Goal: Task Accomplishment & Management: Complete application form

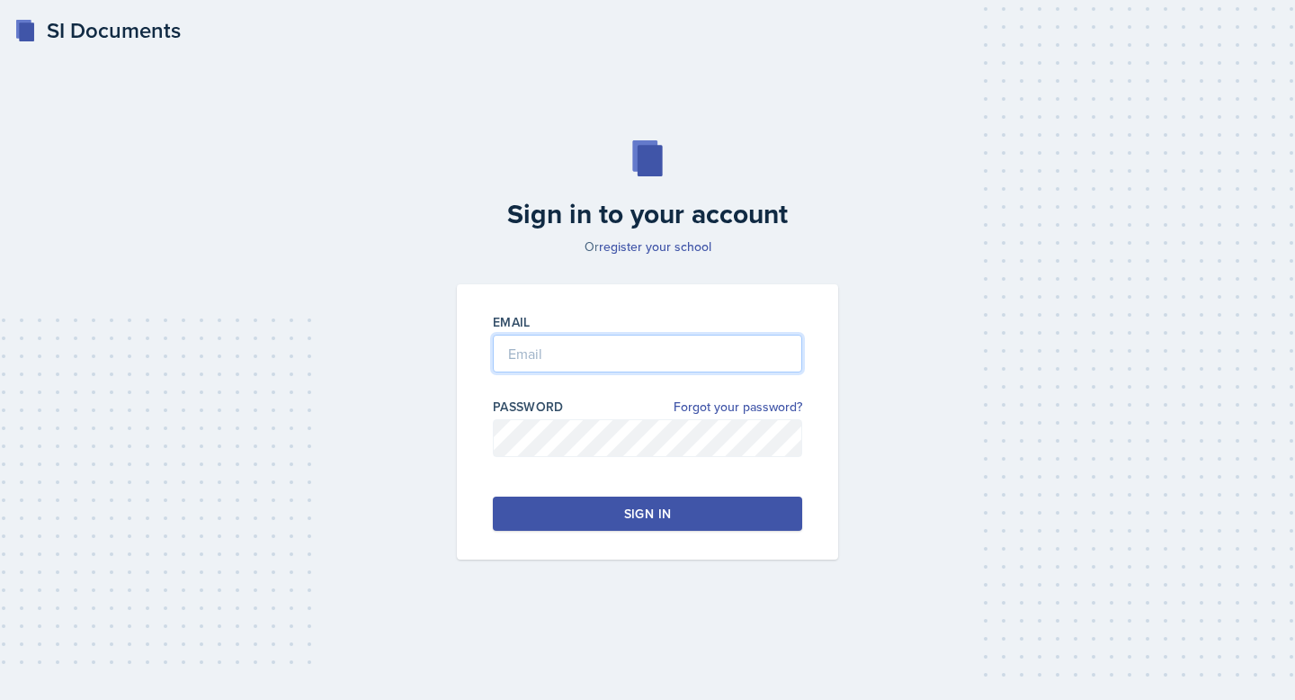
click at [539, 354] on input "email" at bounding box center [647, 354] width 309 height 38
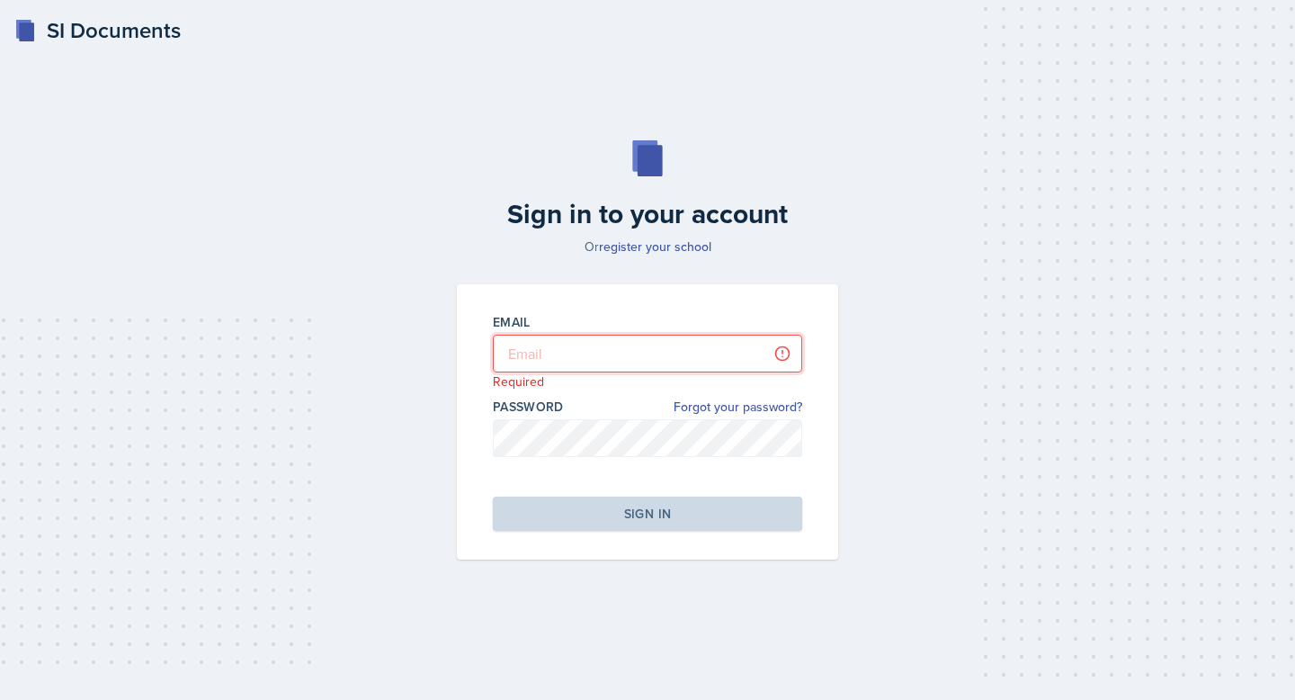
type input "[EMAIL_ADDRESS][PERSON_NAME][DOMAIN_NAME]"
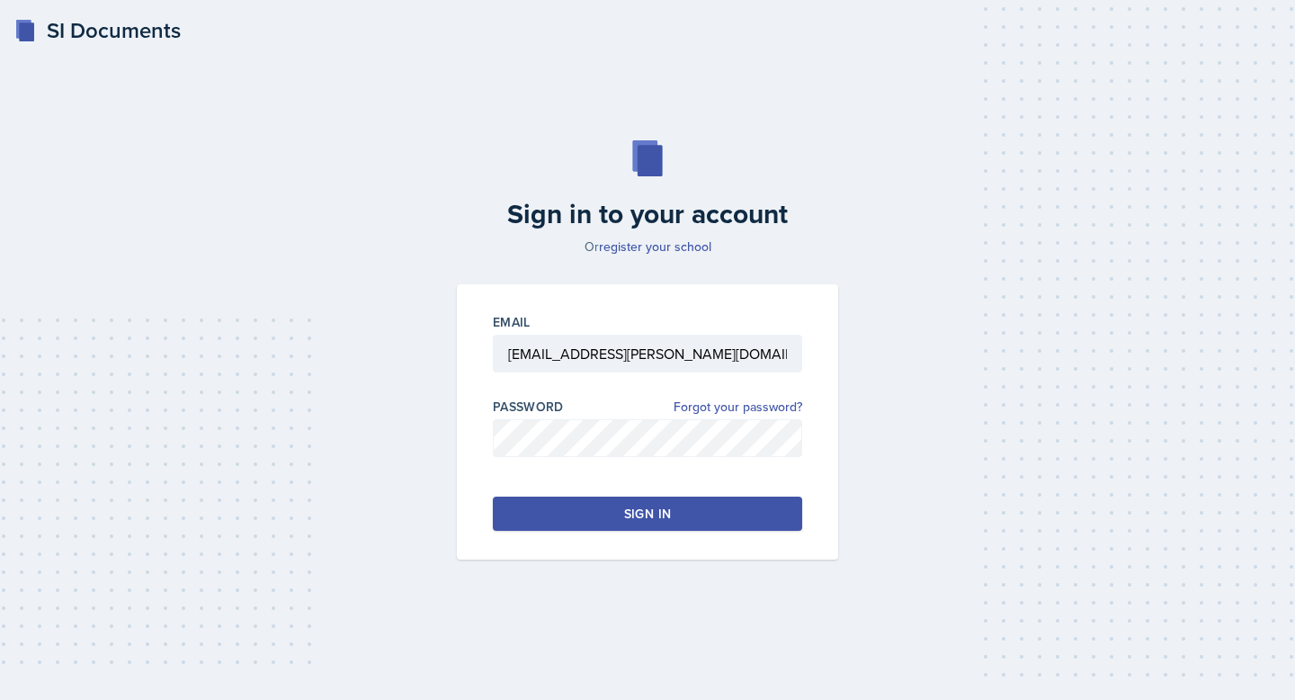
click at [658, 512] on div "Sign in" at bounding box center [647, 514] width 47 height 18
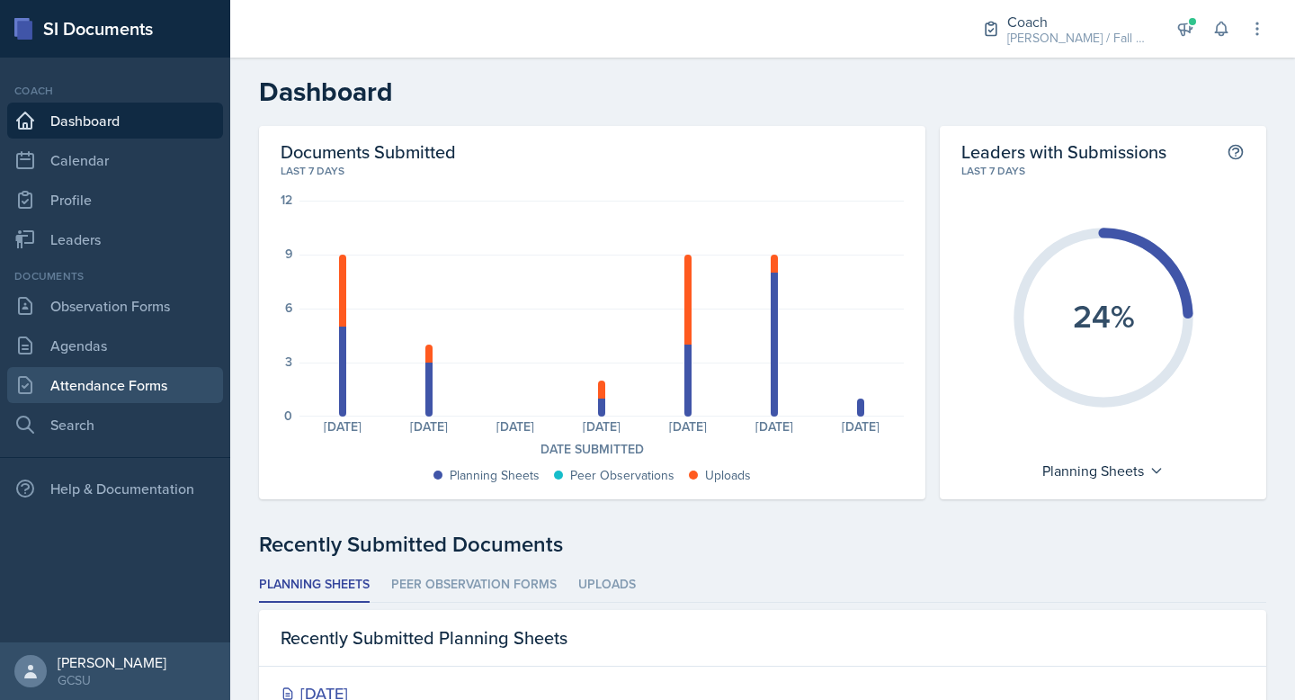
click at [135, 377] on link "Attendance Forms" at bounding box center [115, 385] width 216 height 36
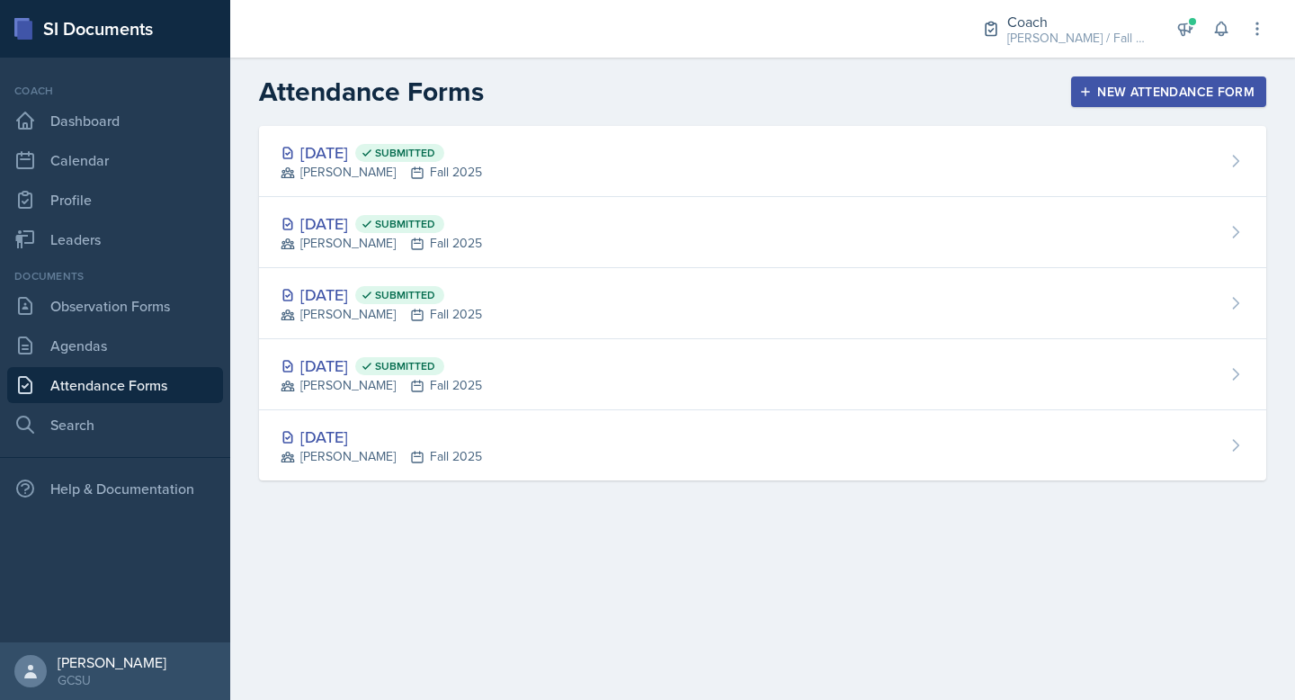
click at [1168, 92] on div "New Attendance Form" at bounding box center [1169, 92] width 172 height 14
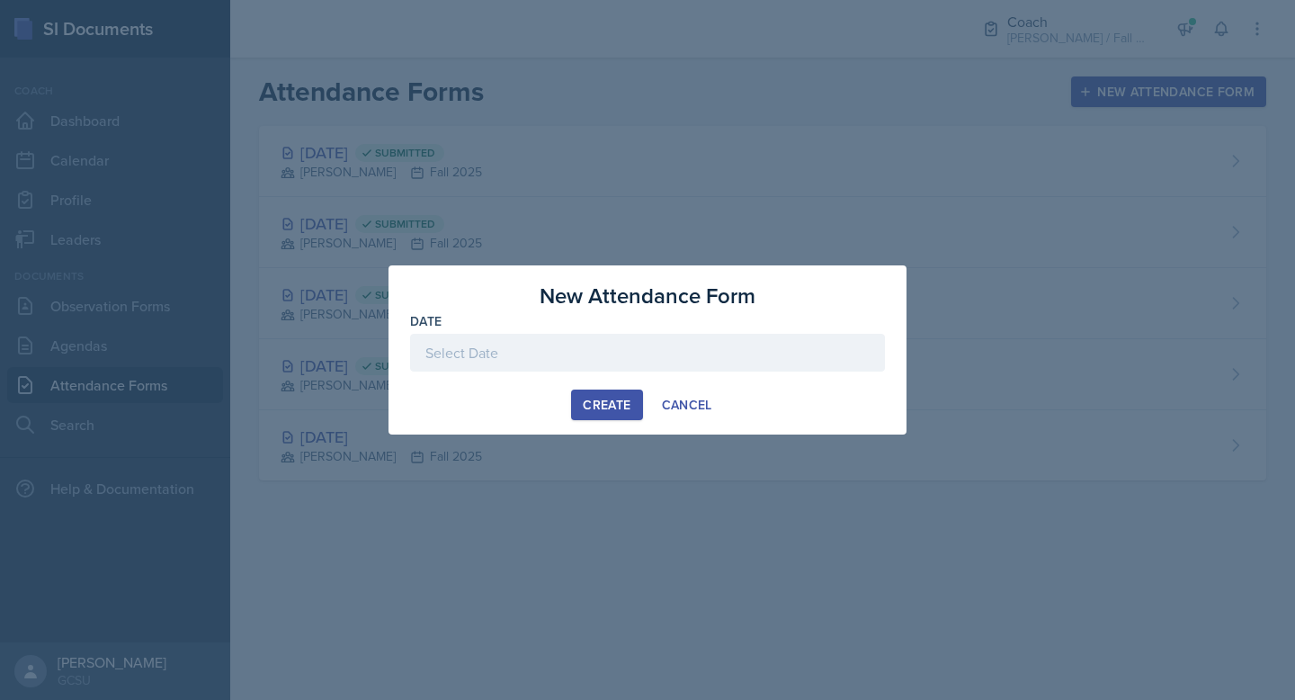
click at [595, 354] on div at bounding box center [647, 353] width 475 height 38
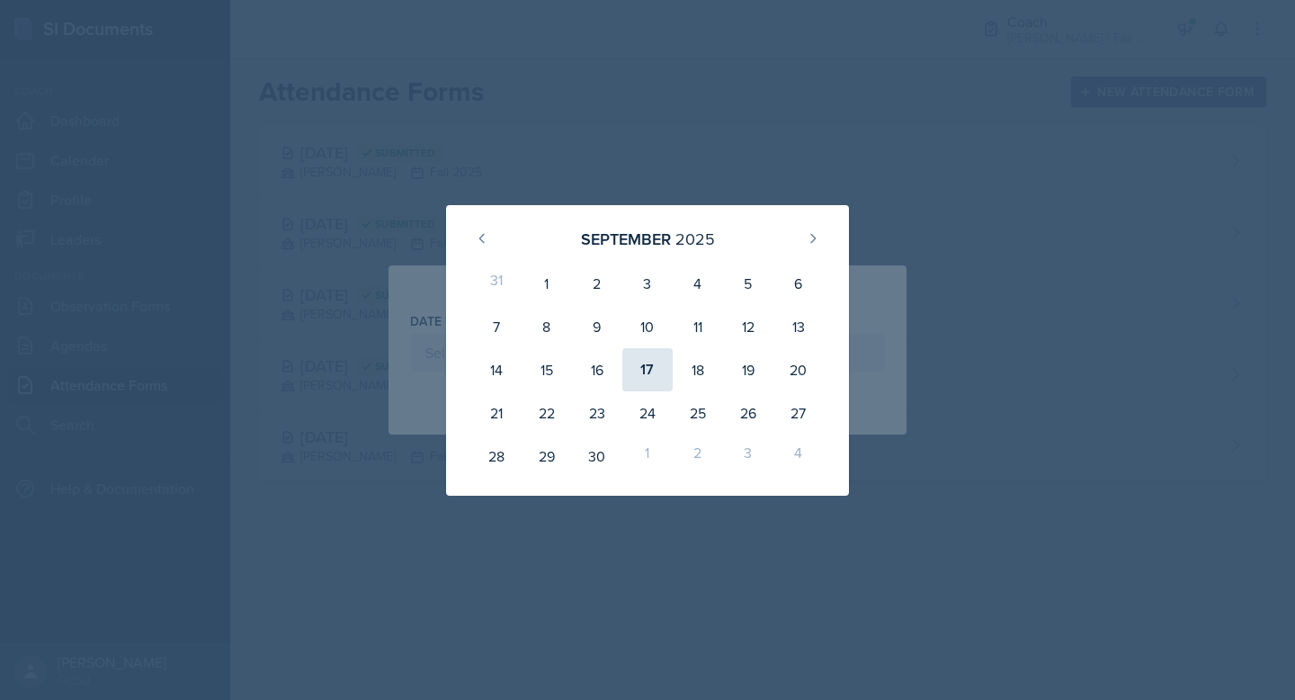
click at [641, 380] on div "17" at bounding box center [648, 369] width 50 height 43
type input "[DATE]"
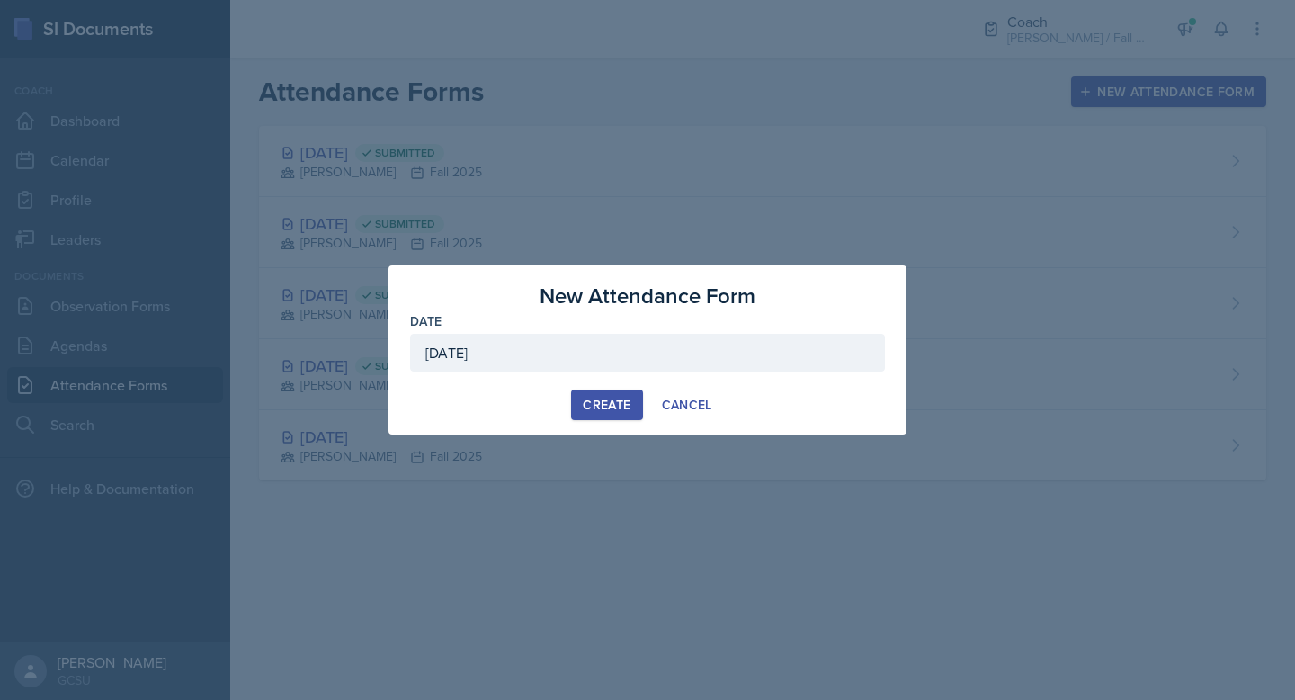
click at [605, 398] on div "Create" at bounding box center [607, 405] width 48 height 14
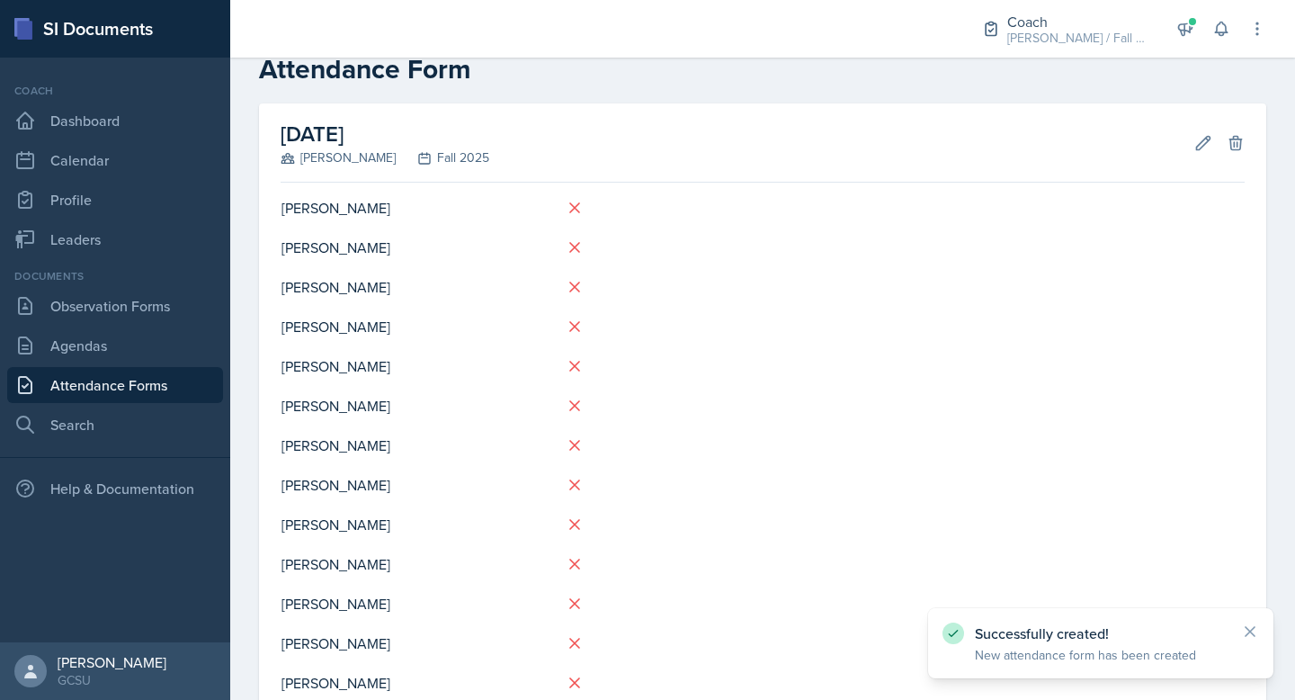
scroll to position [55, 0]
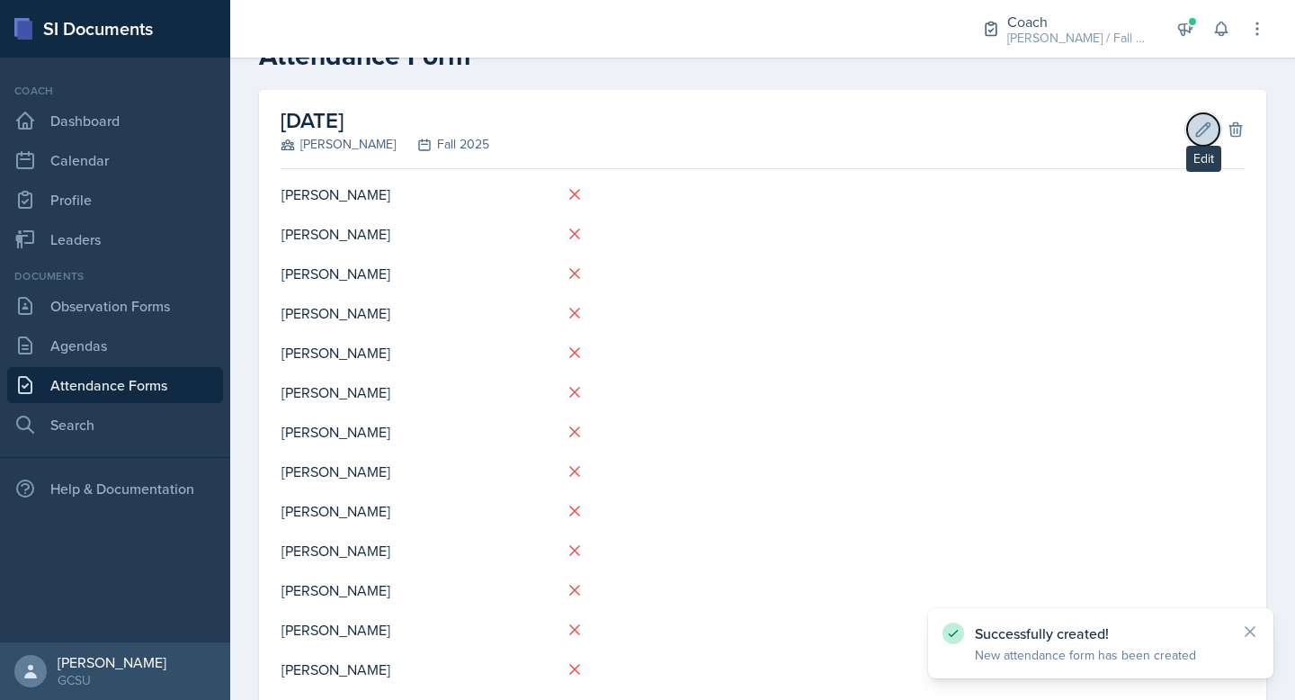
click at [1206, 116] on button "Edit" at bounding box center [1203, 129] width 32 height 32
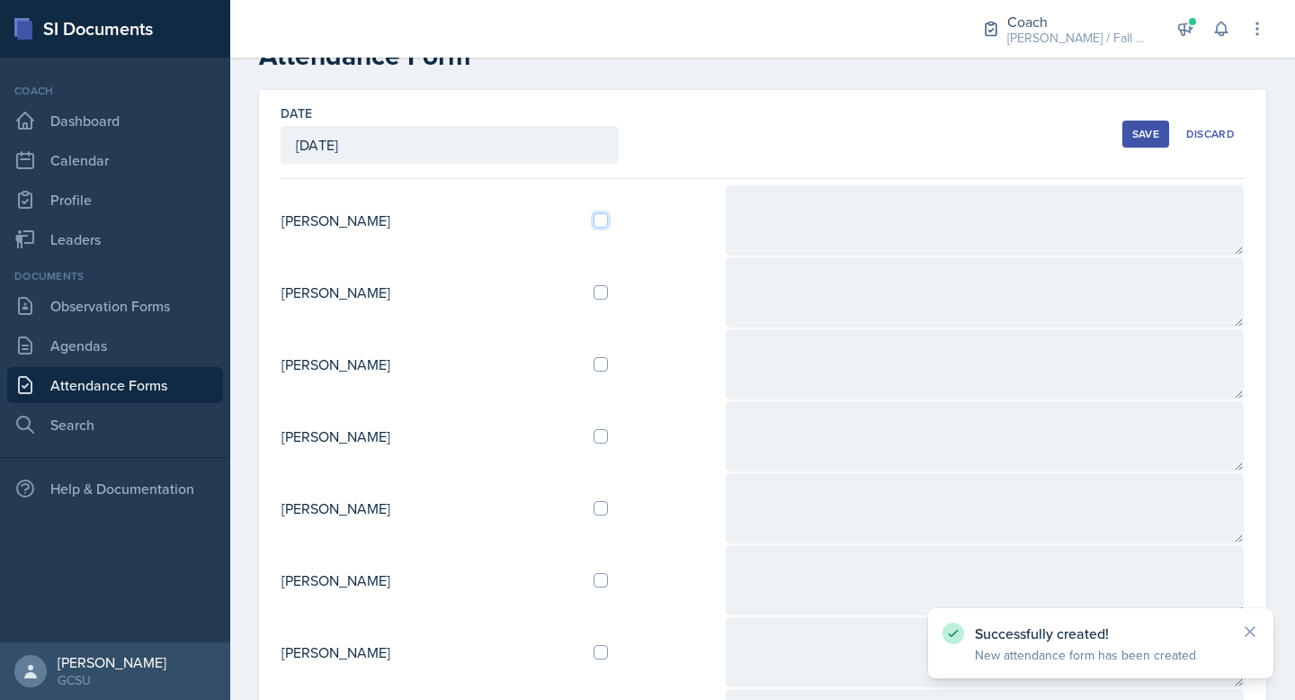
click at [608, 220] on input "checkbox" at bounding box center [601, 220] width 14 height 14
checkbox input "true"
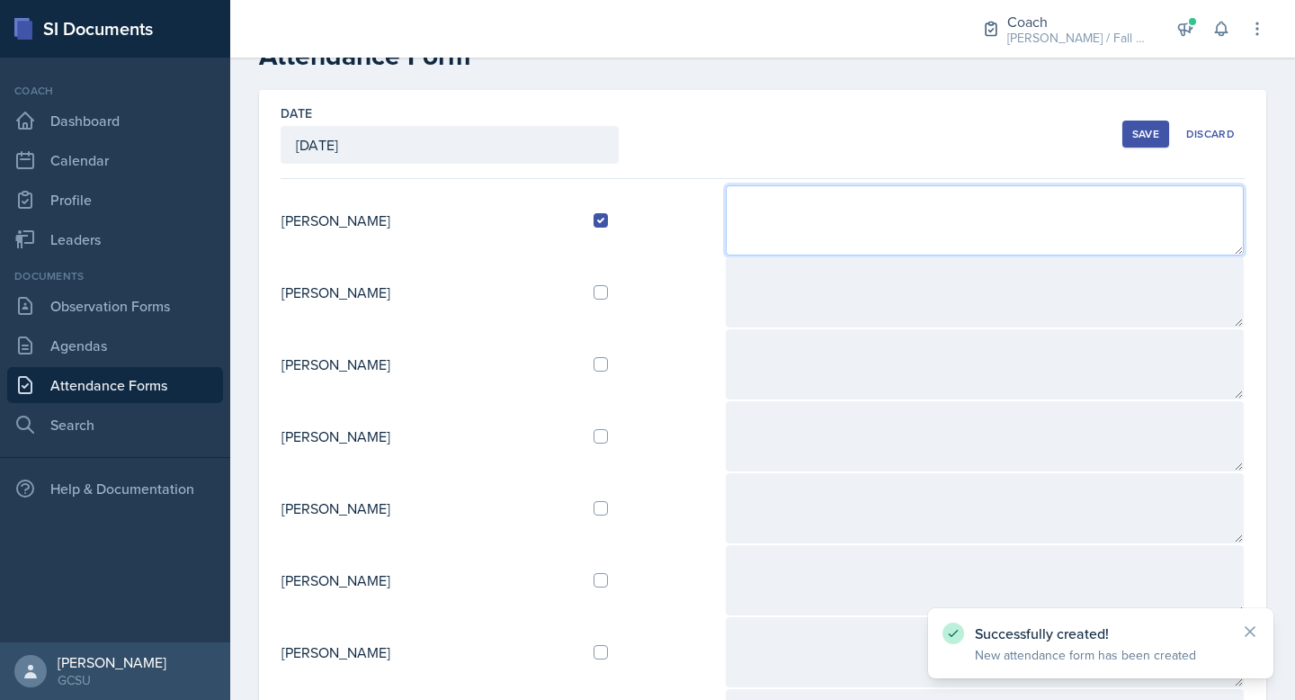
click at [765, 215] on textarea at bounding box center [985, 220] width 518 height 70
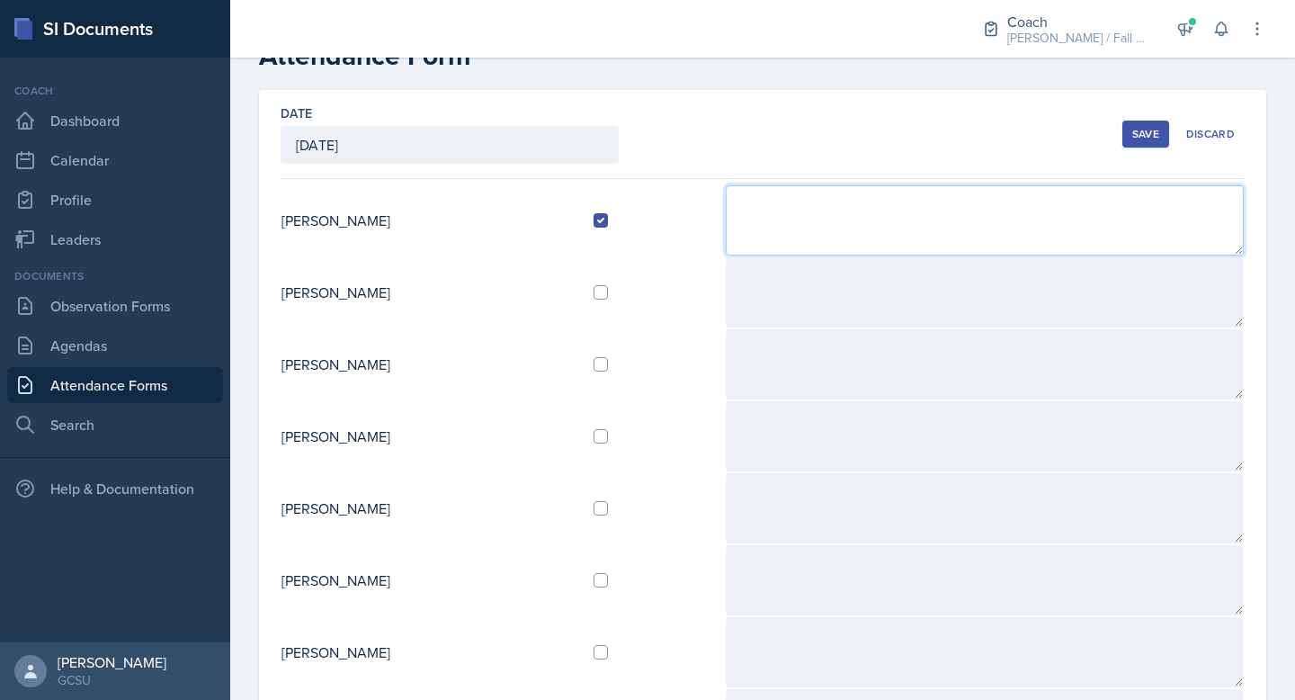
click at [869, 230] on textarea at bounding box center [985, 220] width 518 height 70
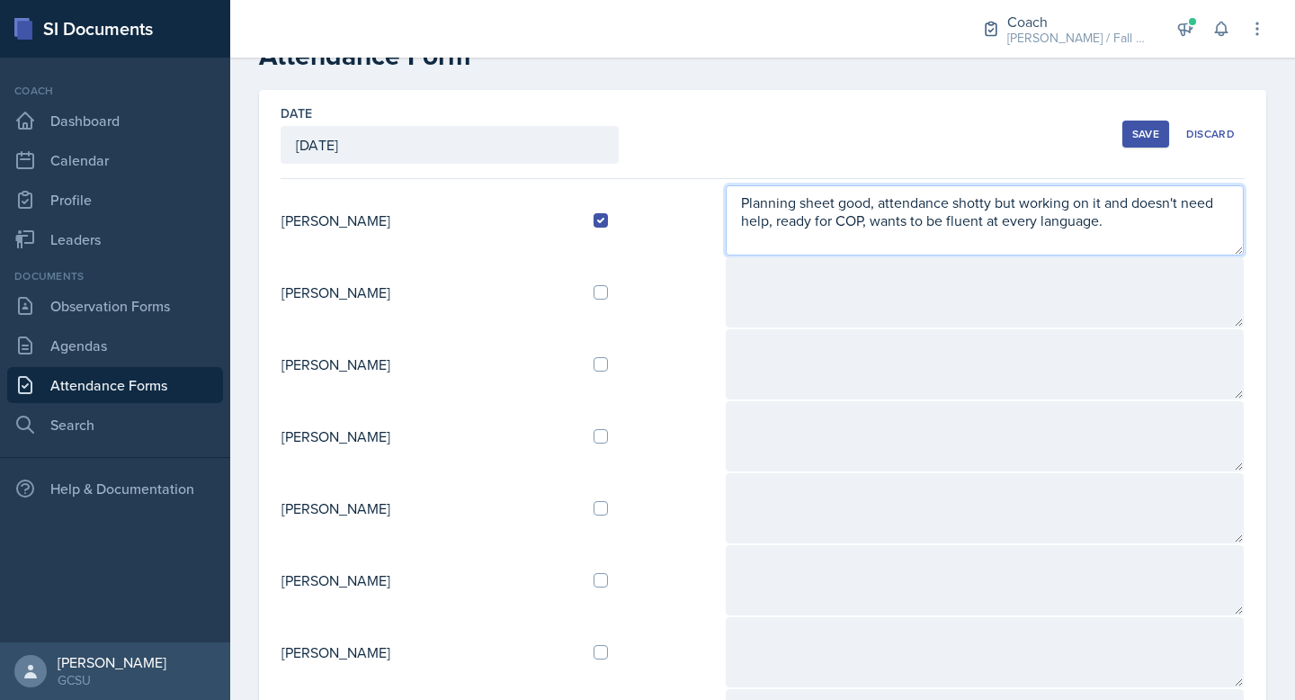
type textarea "Planning sheet good, attendance shotty but working on it and doesn't need help,…"
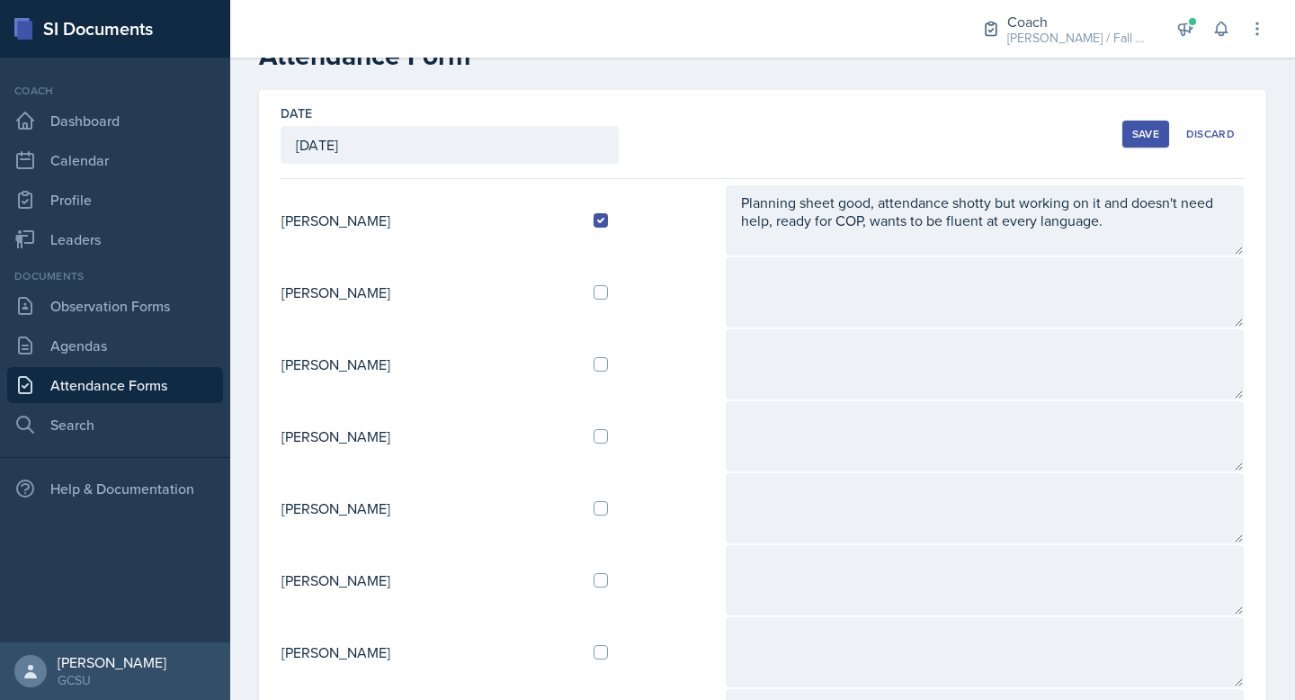
click at [1147, 135] on div "Save" at bounding box center [1146, 134] width 27 height 14
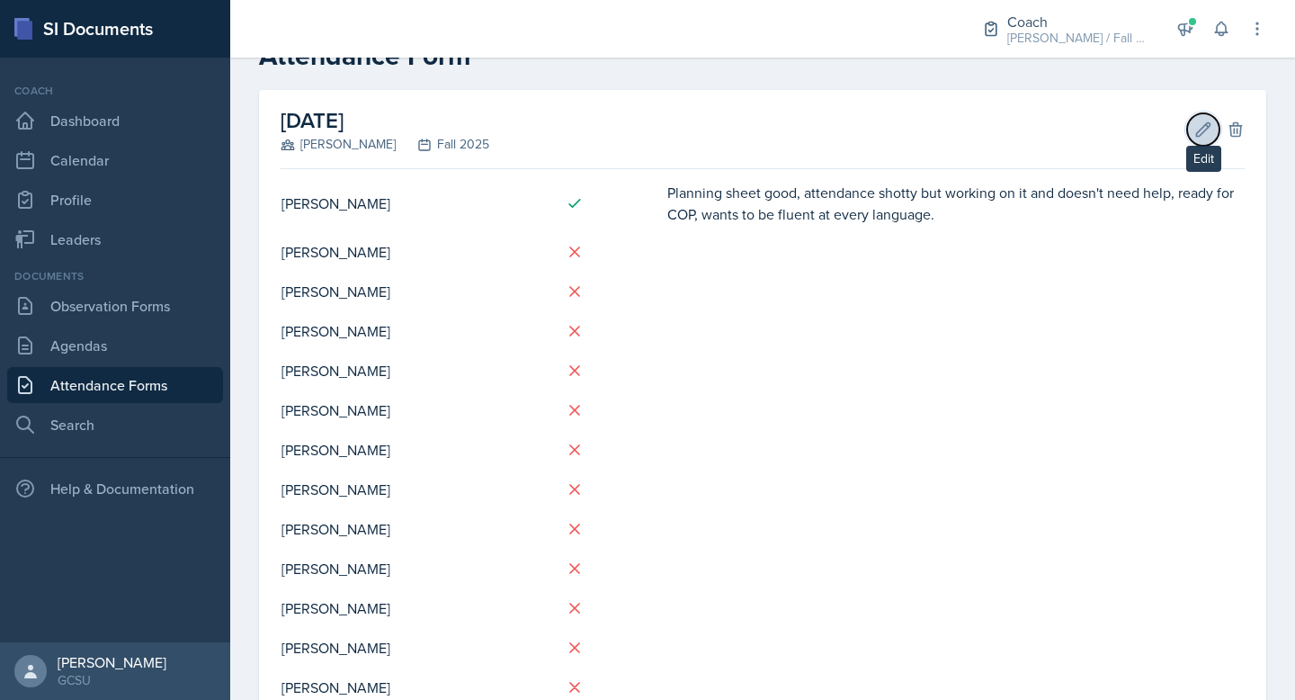
click at [1204, 134] on icon at bounding box center [1204, 130] width 18 height 18
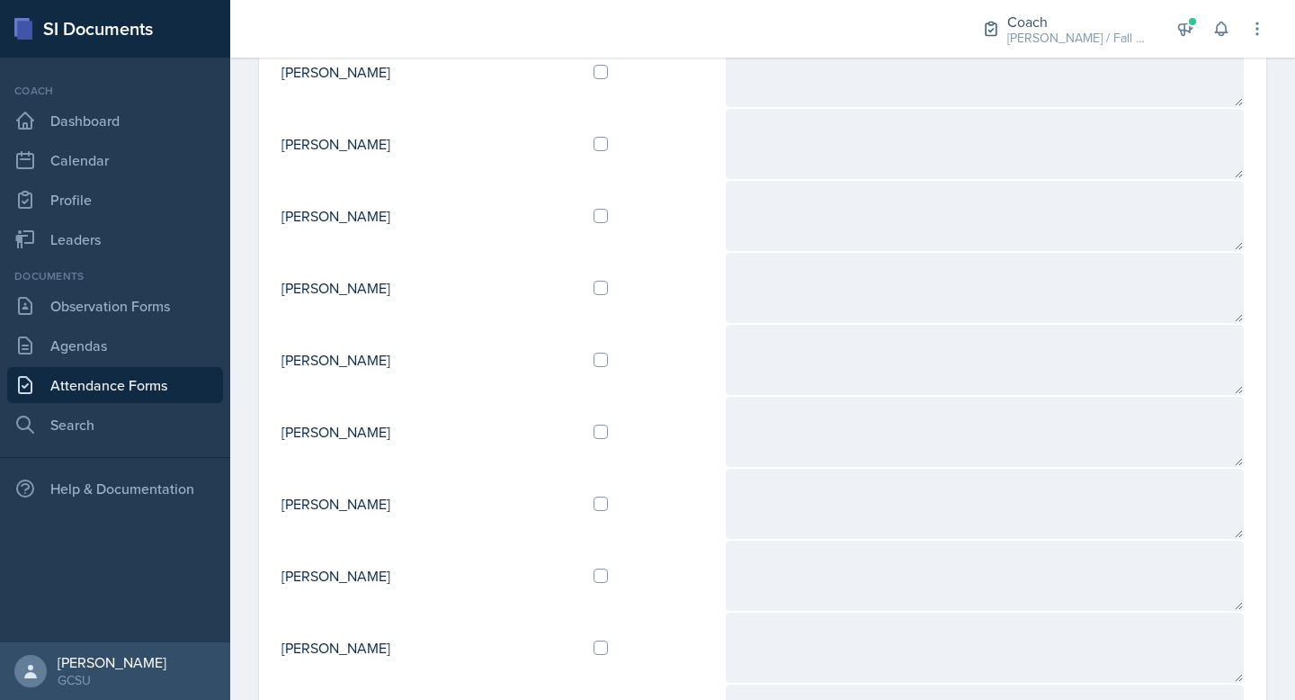
scroll to position [676, 0]
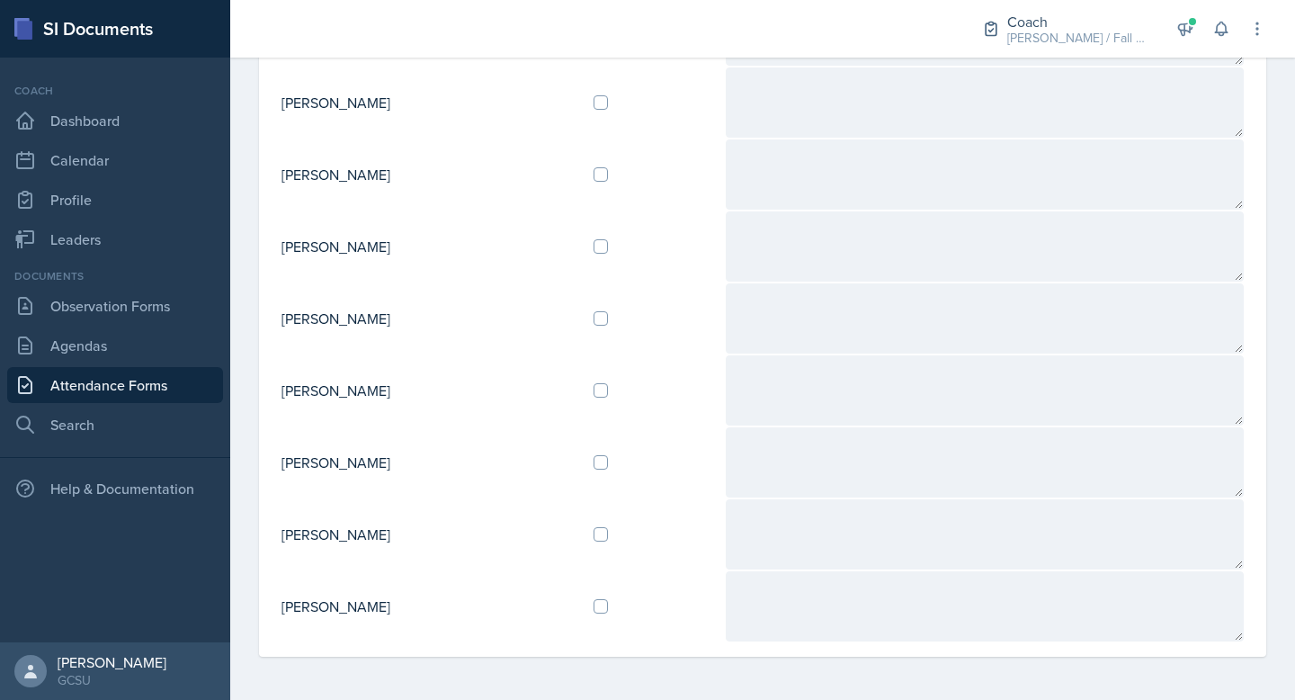
click at [617, 381] on td at bounding box center [652, 390] width 146 height 72
click at [615, 371] on td at bounding box center [652, 390] width 146 height 72
click at [608, 392] on input "checkbox" at bounding box center [601, 390] width 14 height 14
checkbox input "true"
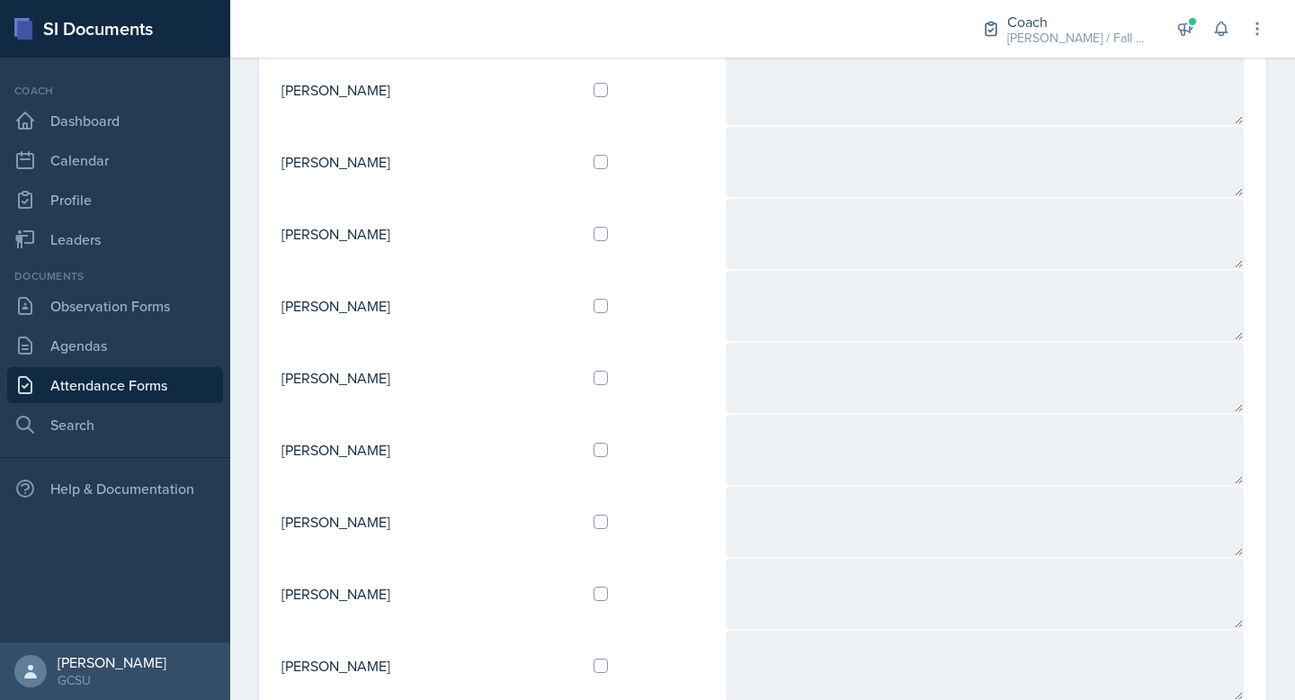
scroll to position [0, 0]
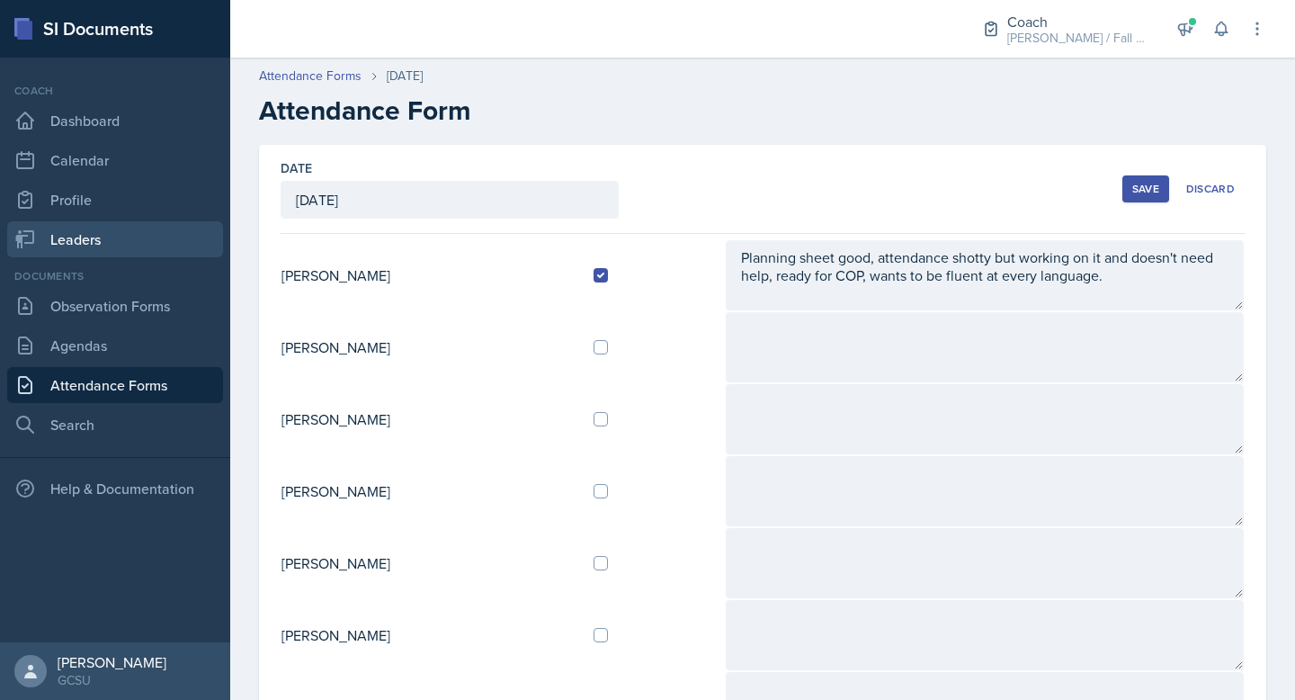
click at [97, 228] on link "Leaders" at bounding box center [115, 239] width 216 height 36
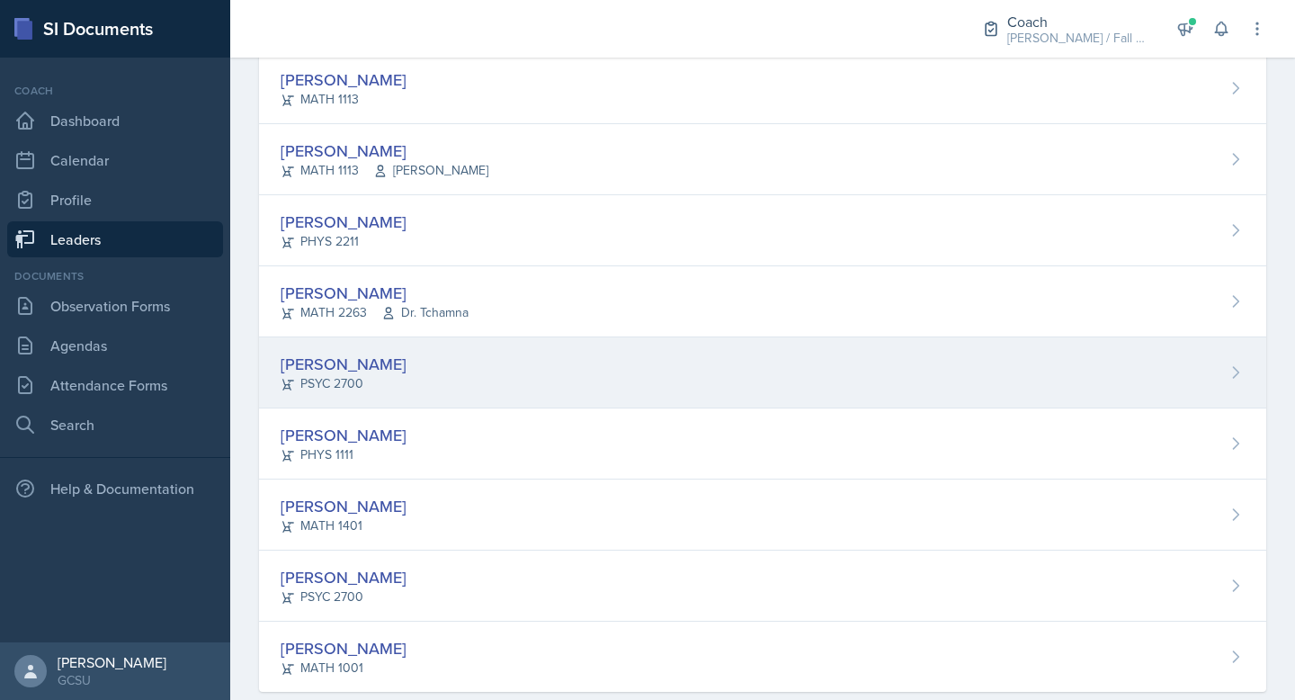
scroll to position [642, 0]
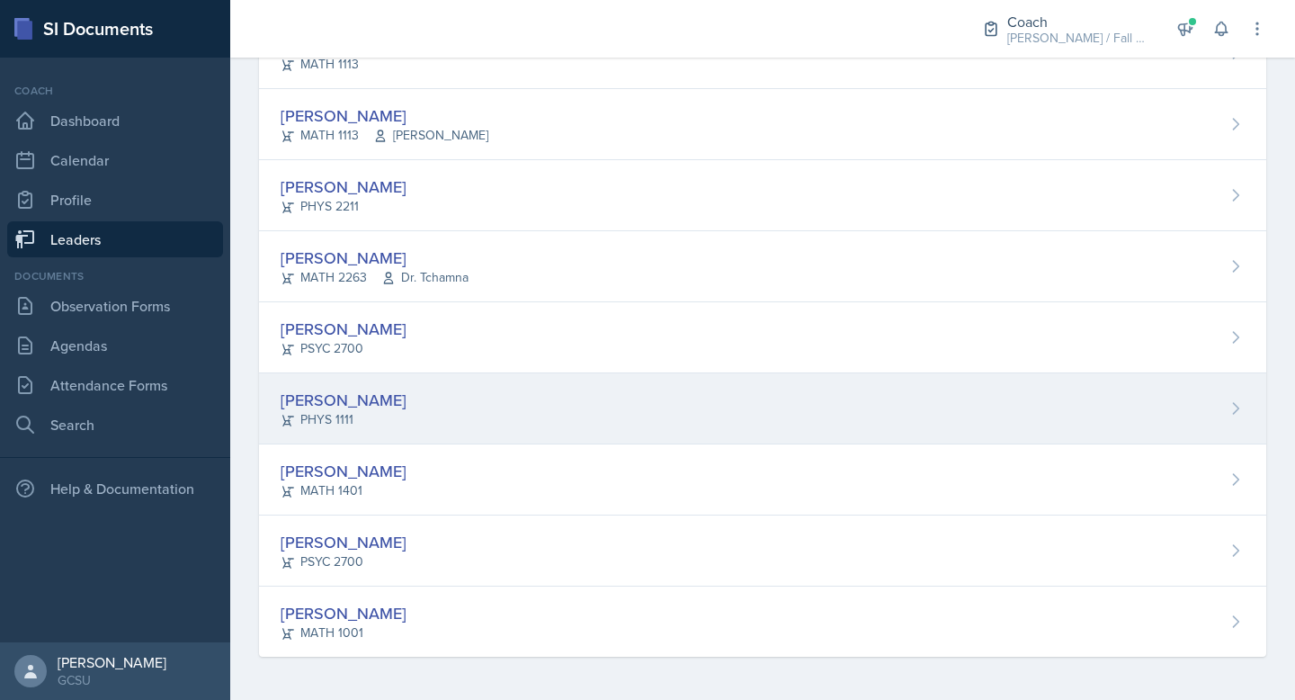
click at [506, 409] on div "Nickolas Stephens PHYS 1111" at bounding box center [763, 408] width 1008 height 71
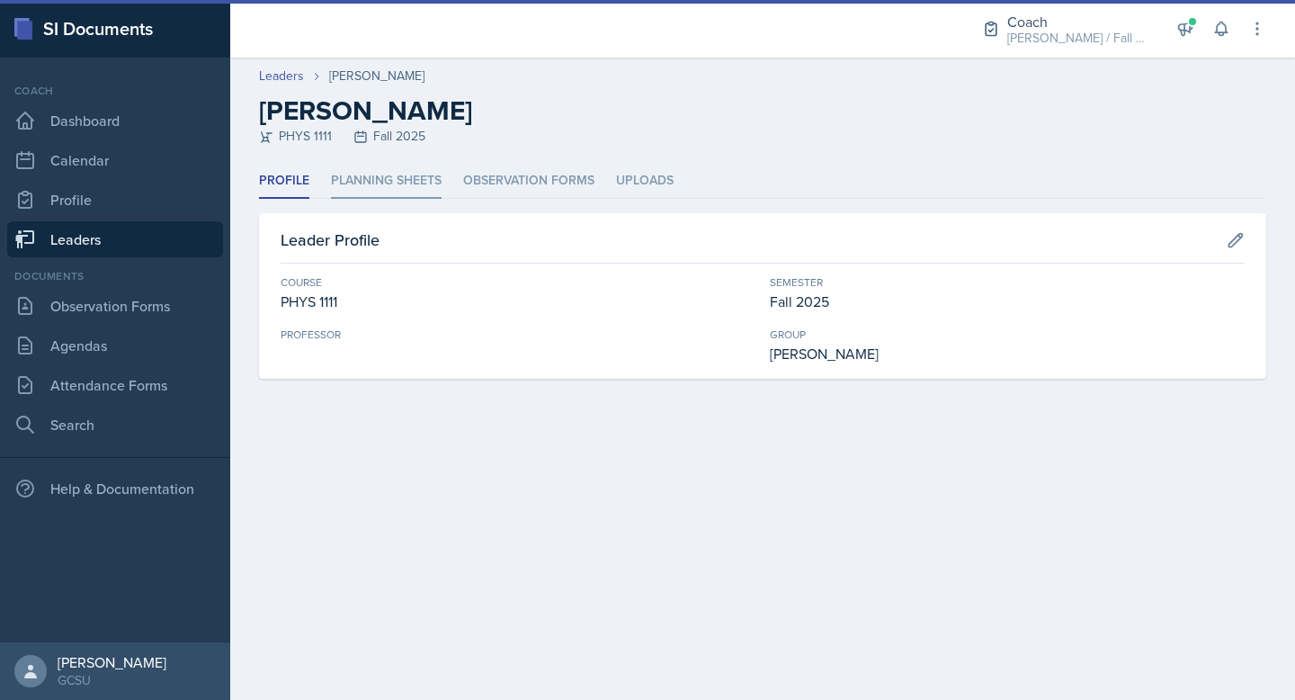
click at [427, 181] on li "Planning Sheets" at bounding box center [386, 181] width 111 height 35
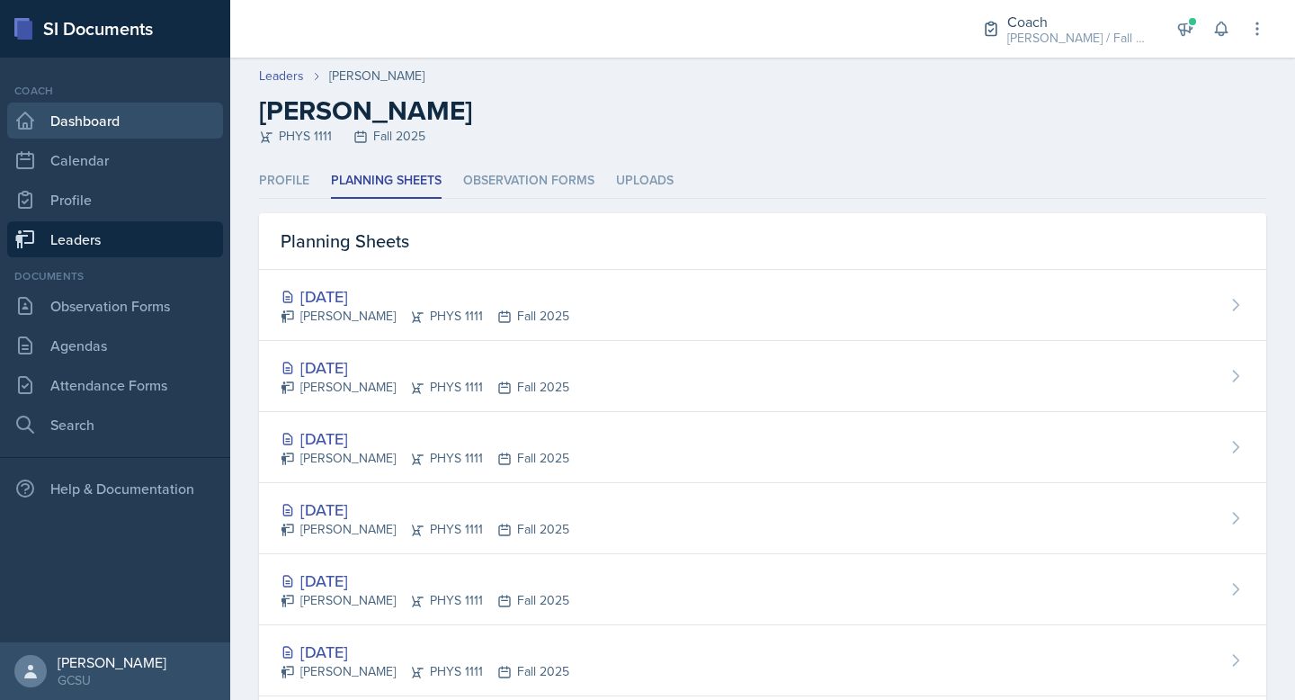
click at [121, 128] on link "Dashboard" at bounding box center [115, 121] width 216 height 36
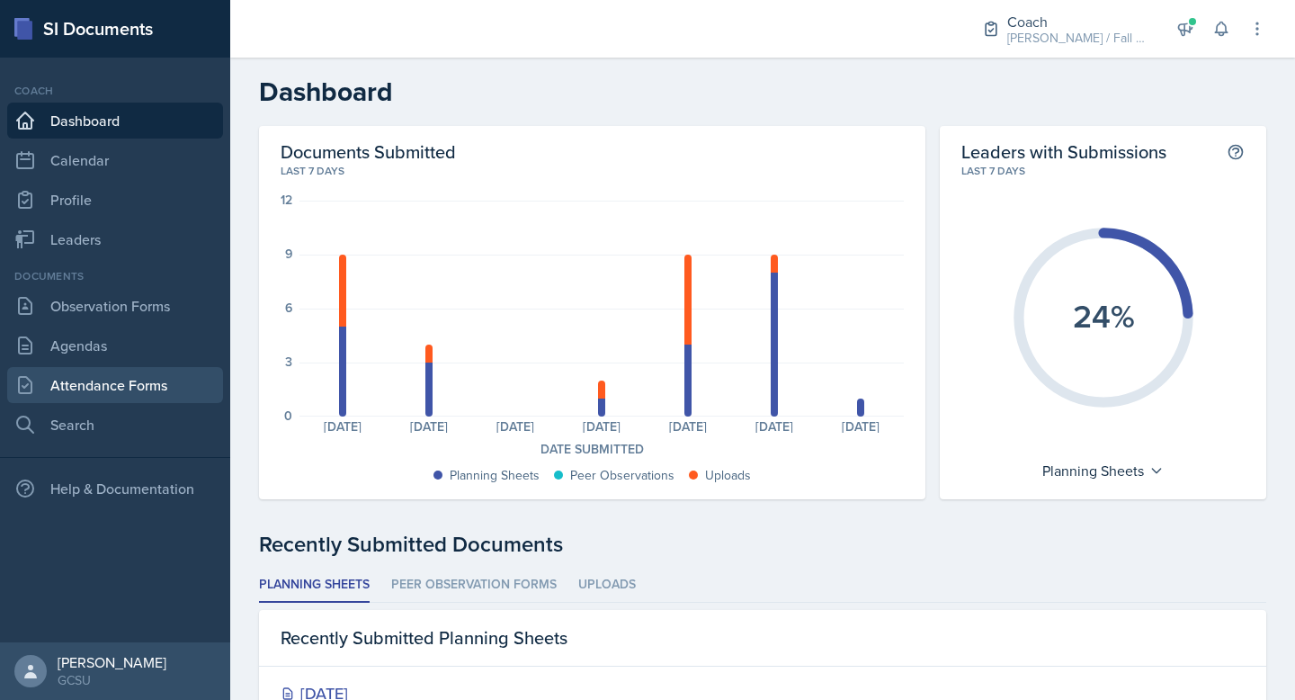
click at [172, 375] on link "Attendance Forms" at bounding box center [115, 385] width 216 height 36
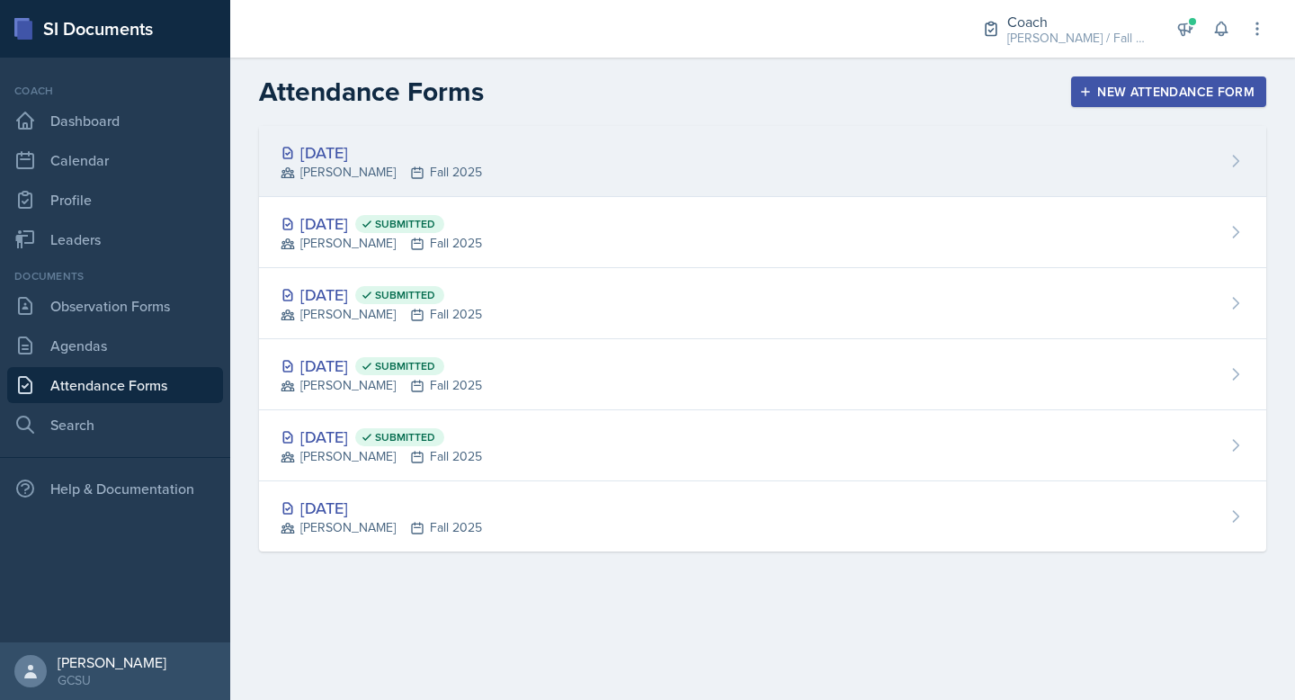
click at [381, 185] on div "[DATE] [PERSON_NAME] Fall 2025" at bounding box center [763, 161] width 1008 height 71
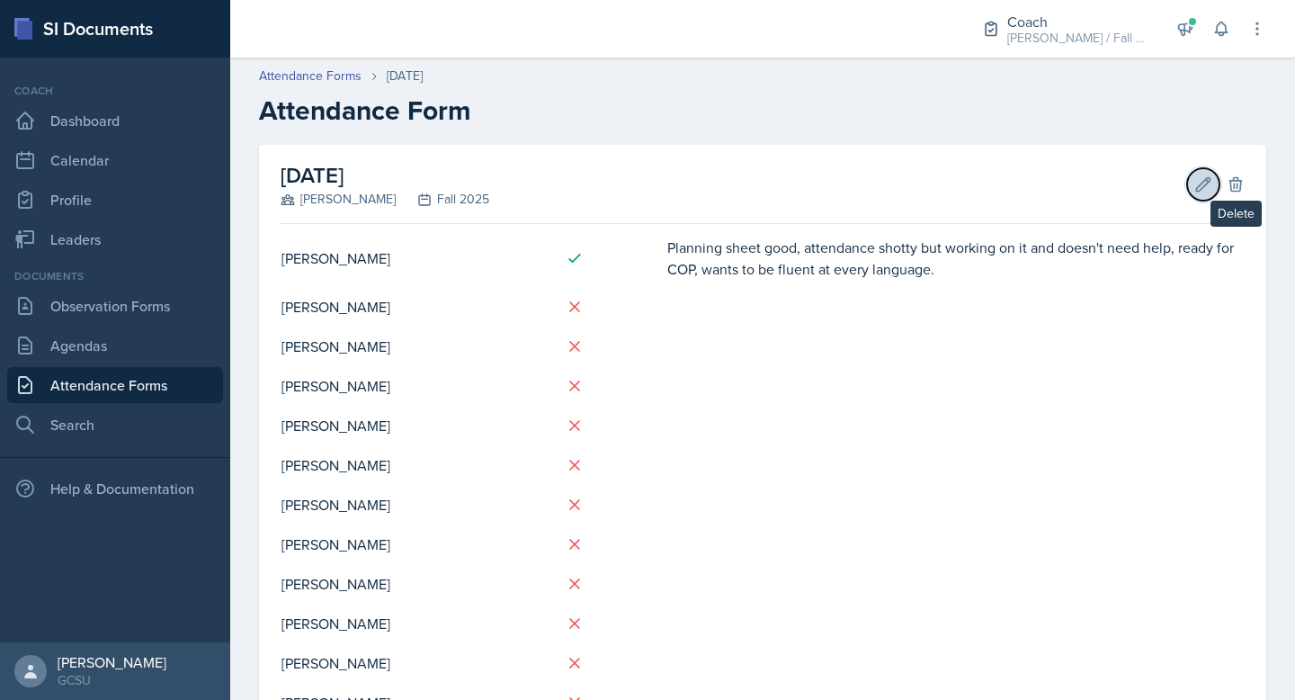
click at [1214, 182] on button "Edit" at bounding box center [1203, 184] width 32 height 32
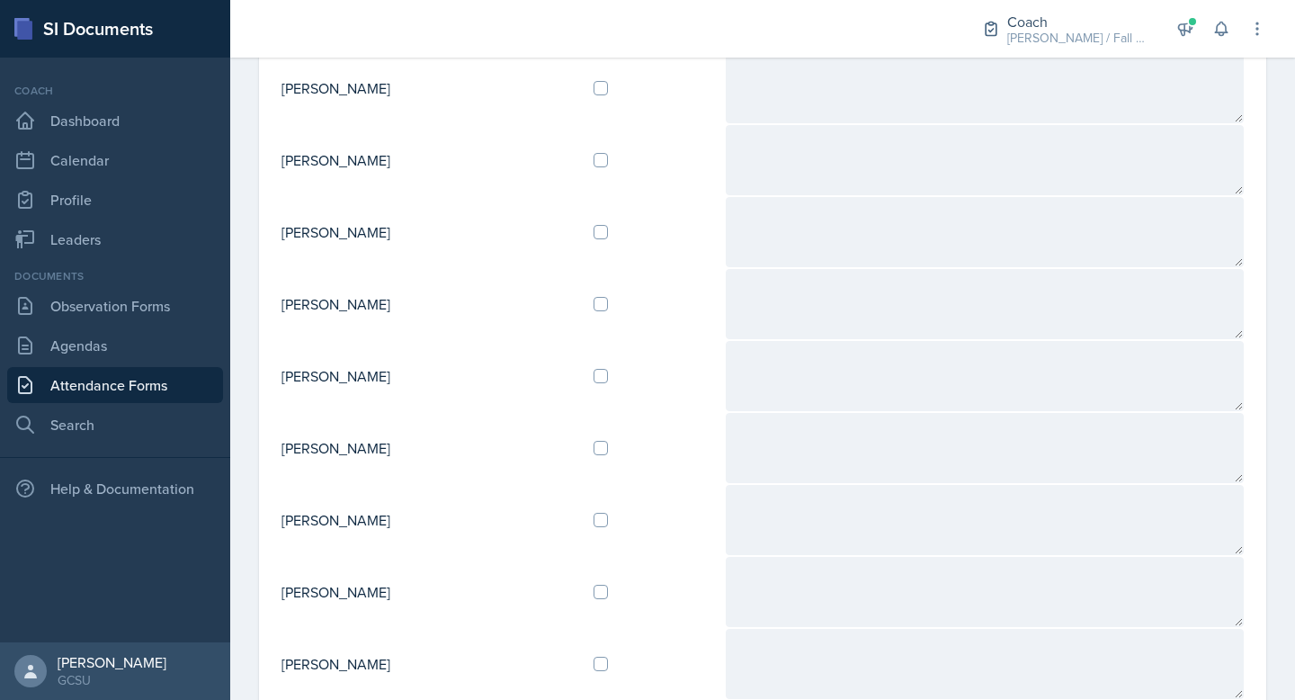
scroll to position [676, 0]
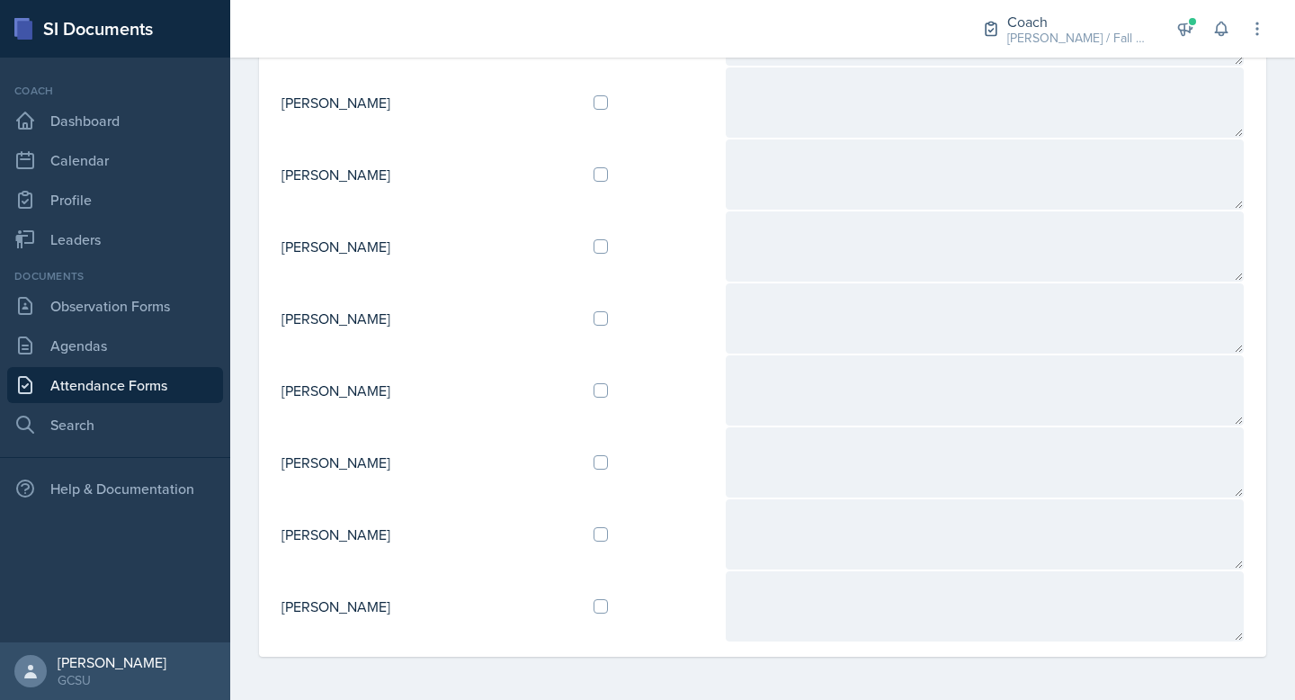
click at [631, 399] on td at bounding box center [652, 390] width 146 height 72
click at [608, 390] on input "checkbox" at bounding box center [601, 390] width 14 height 14
checkbox input "true"
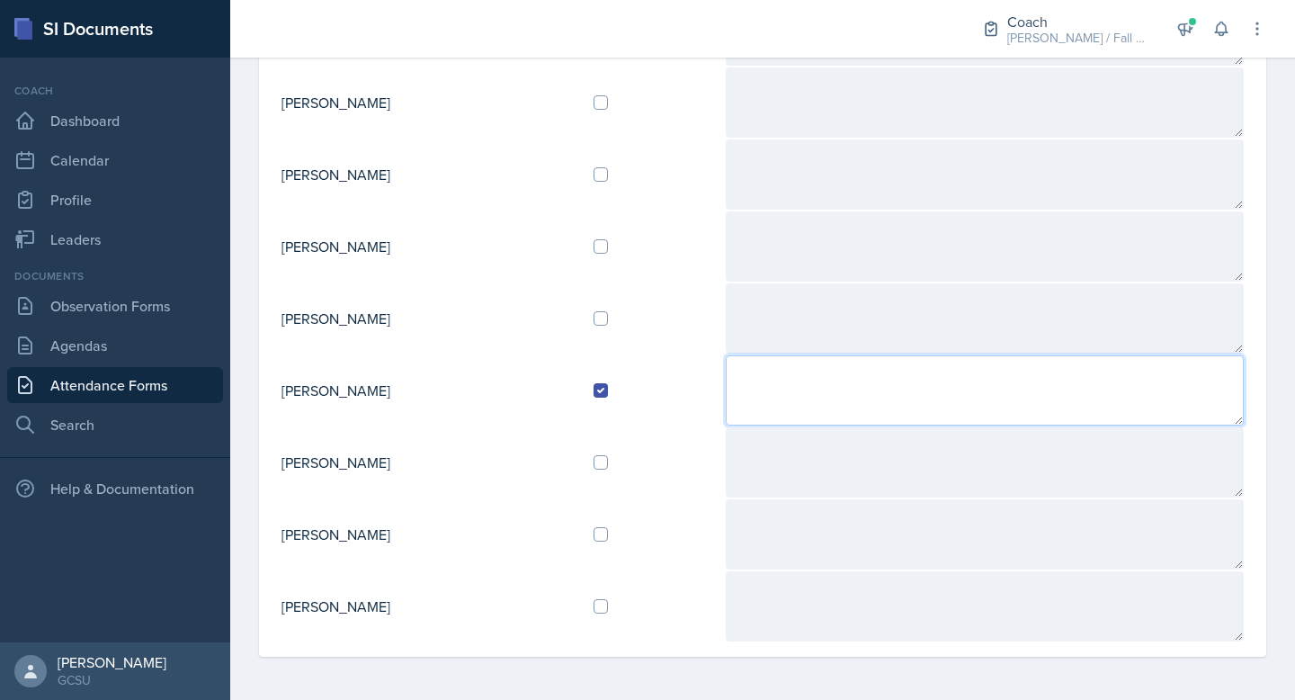
click at [799, 409] on textarea at bounding box center [985, 390] width 518 height 70
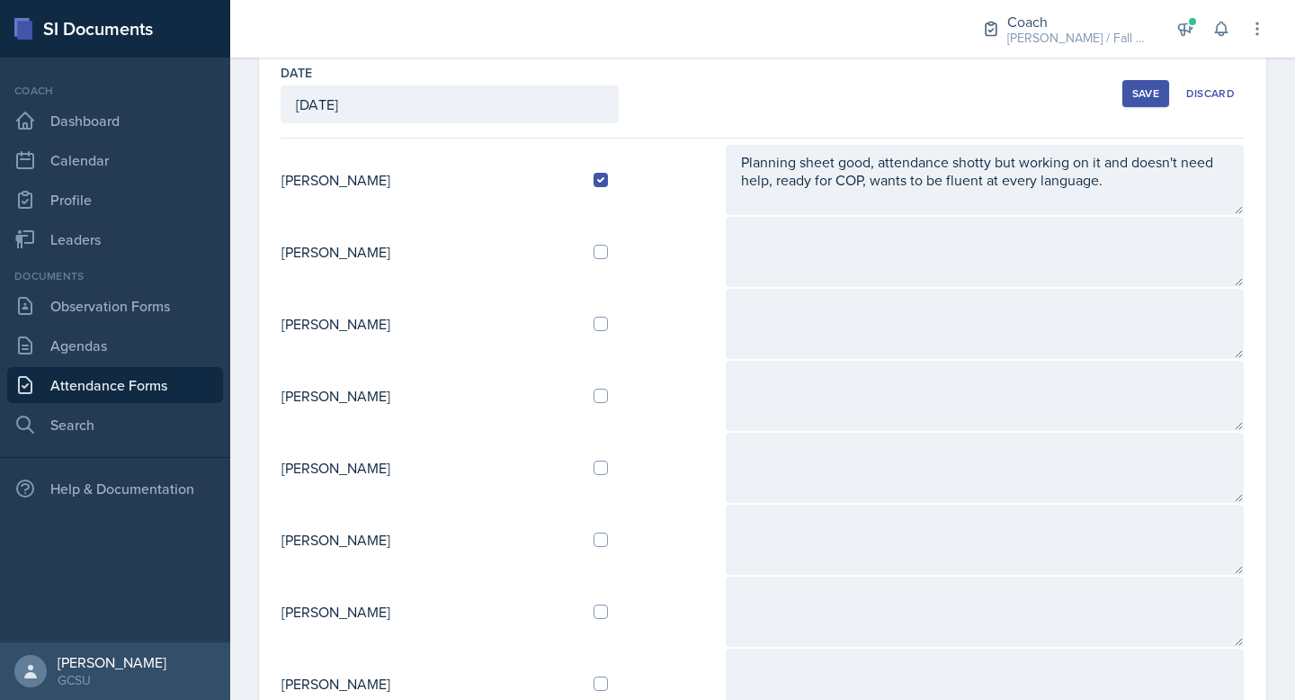
type textarea "Attendance is good! Had THIRTY in a test session."
click at [1143, 97] on div "Save" at bounding box center [1146, 93] width 27 height 14
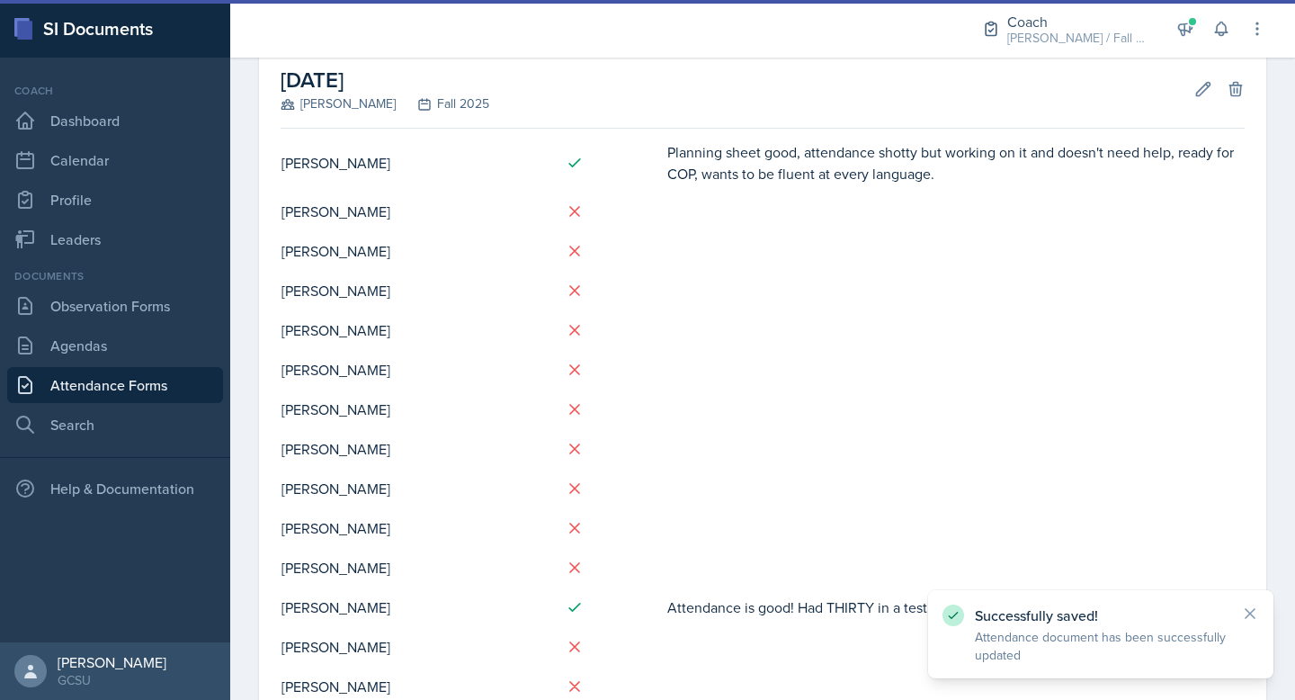
scroll to position [102, 0]
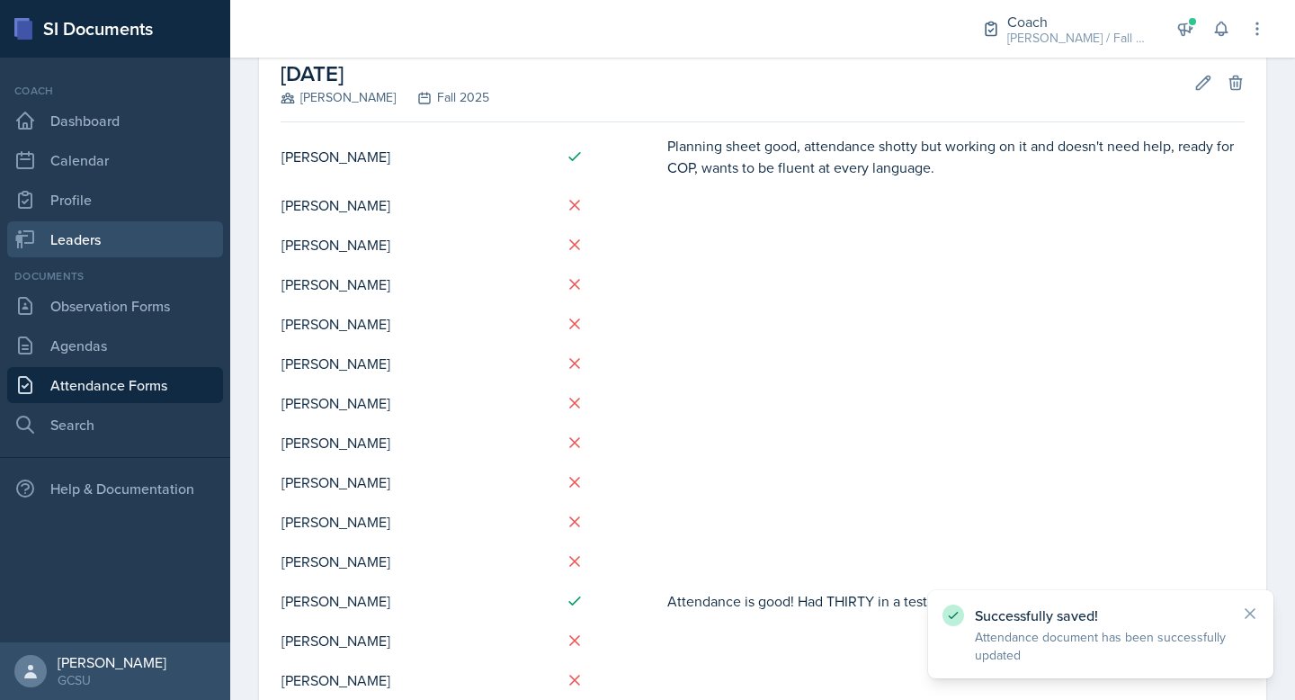
click at [103, 243] on link "Leaders" at bounding box center [115, 239] width 216 height 36
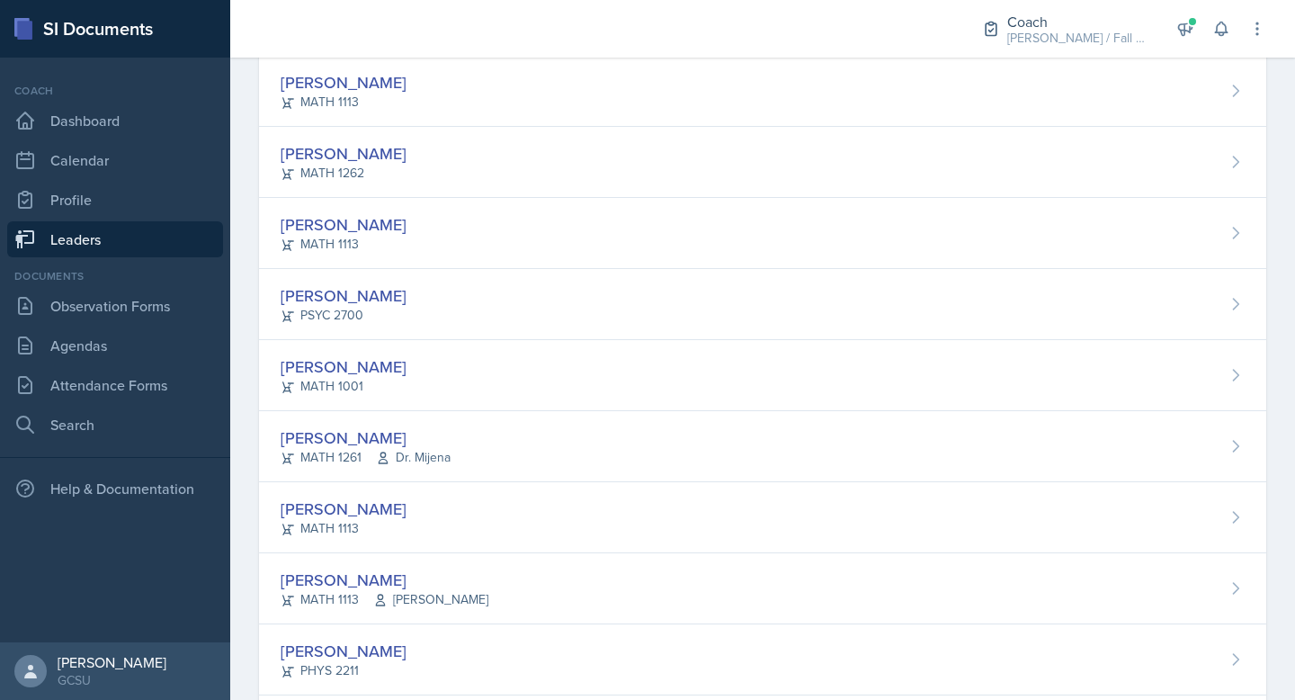
scroll to position [145, 0]
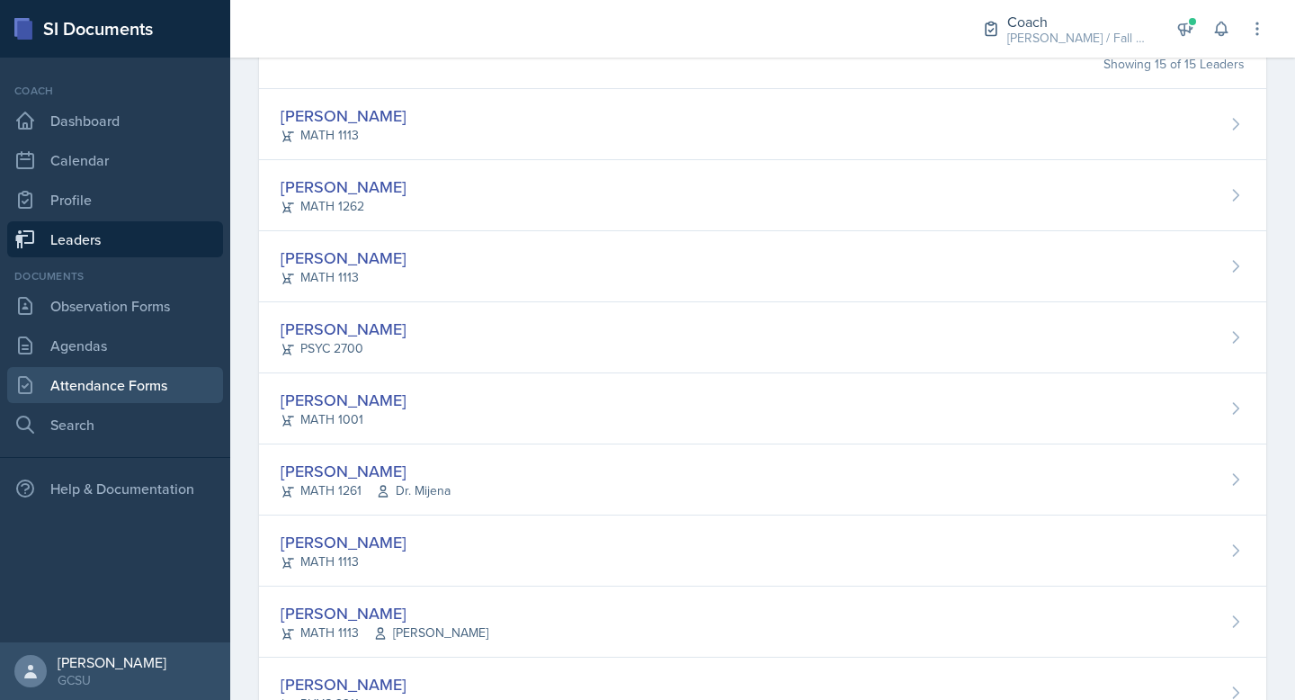
click at [118, 381] on link "Attendance Forms" at bounding box center [115, 385] width 216 height 36
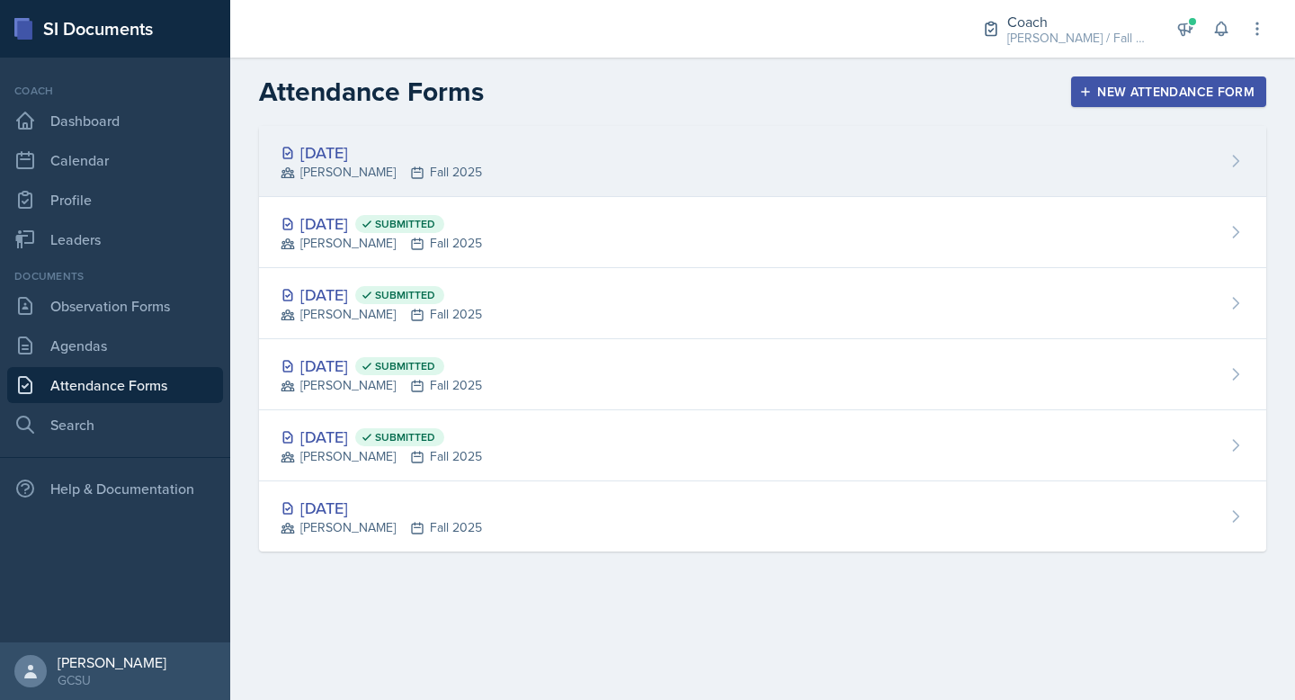
click at [419, 177] on div "MAPP Fall 2025" at bounding box center [382, 172] width 202 height 19
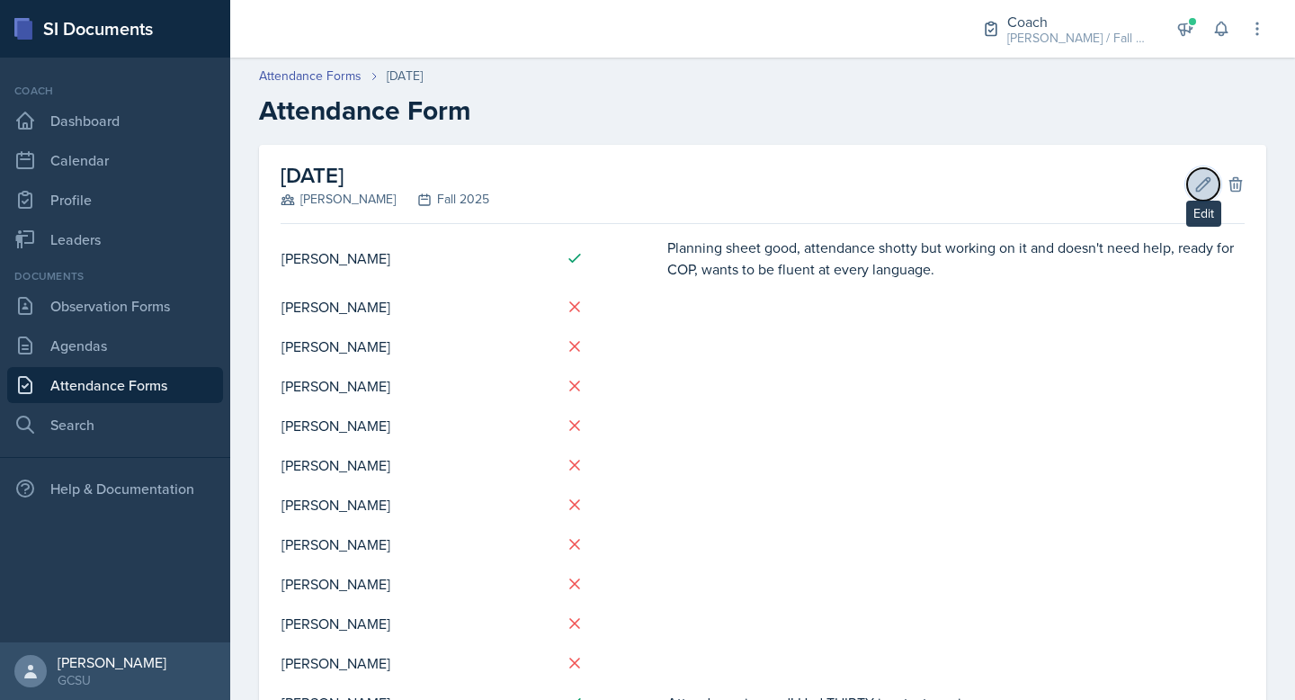
click at [1199, 194] on button "Edit" at bounding box center [1203, 184] width 32 height 32
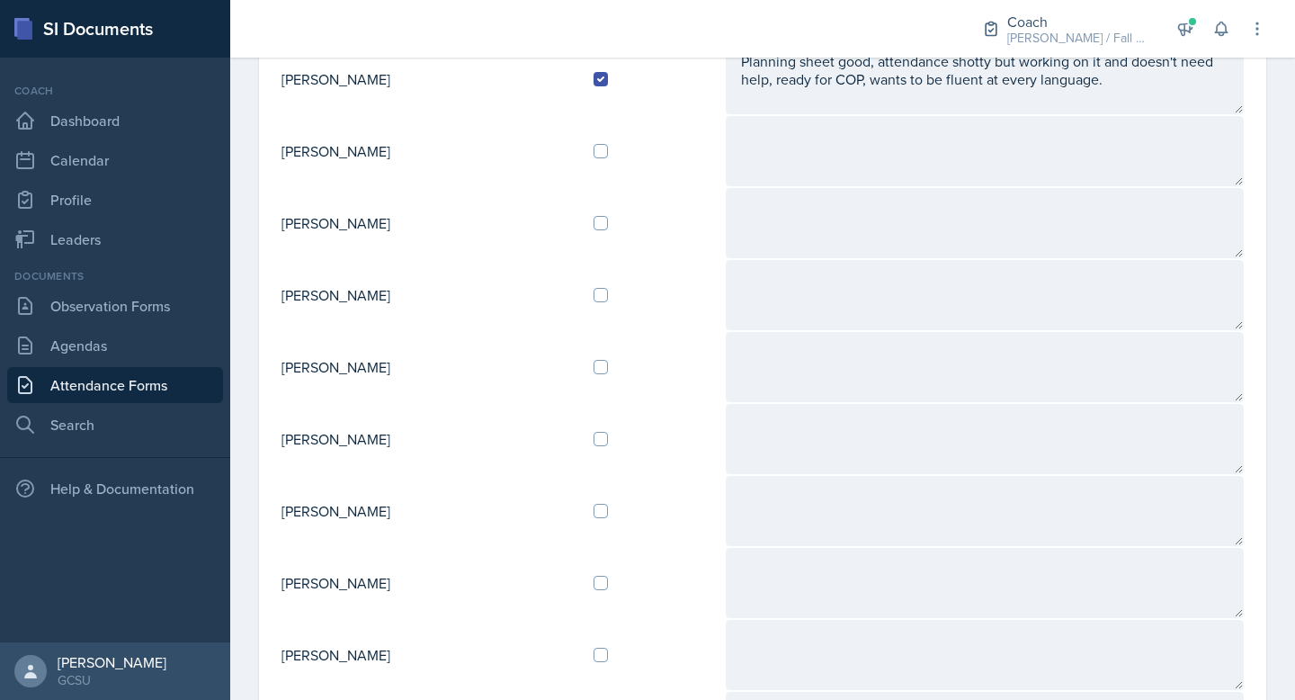
scroll to position [676, 0]
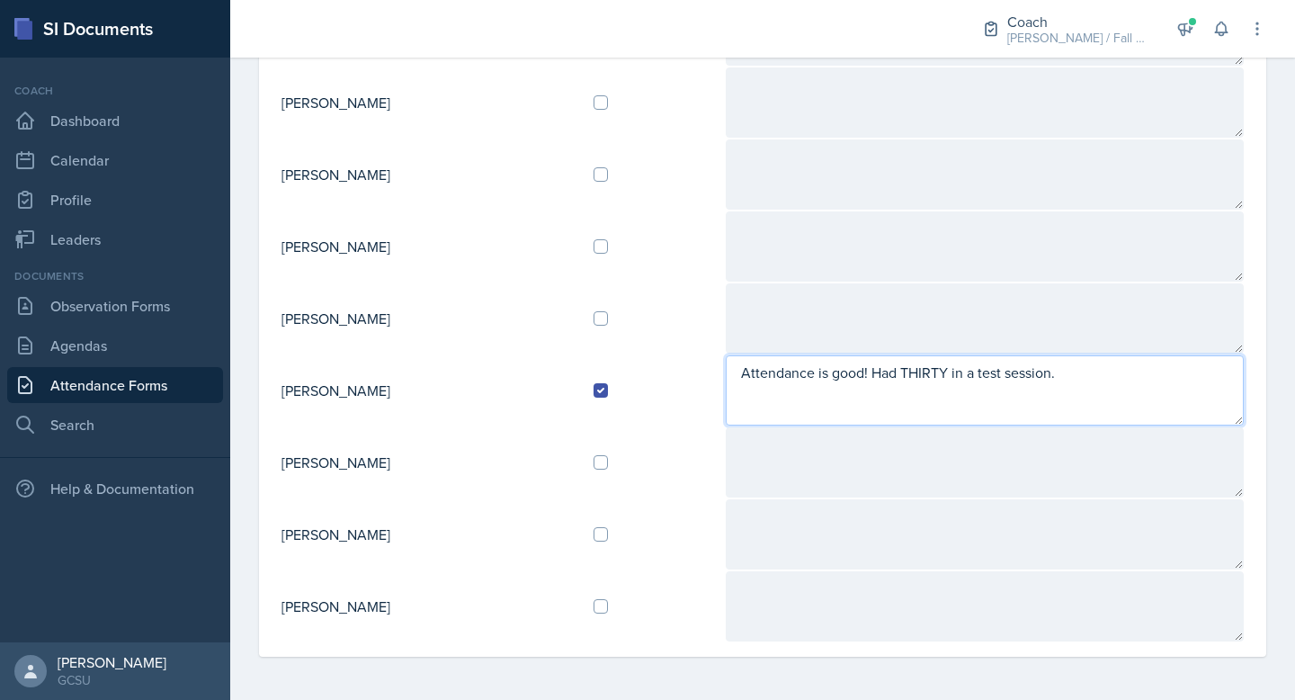
click at [951, 417] on textarea "Attendance is good! Had THIRTY in a test session." at bounding box center [985, 390] width 518 height 70
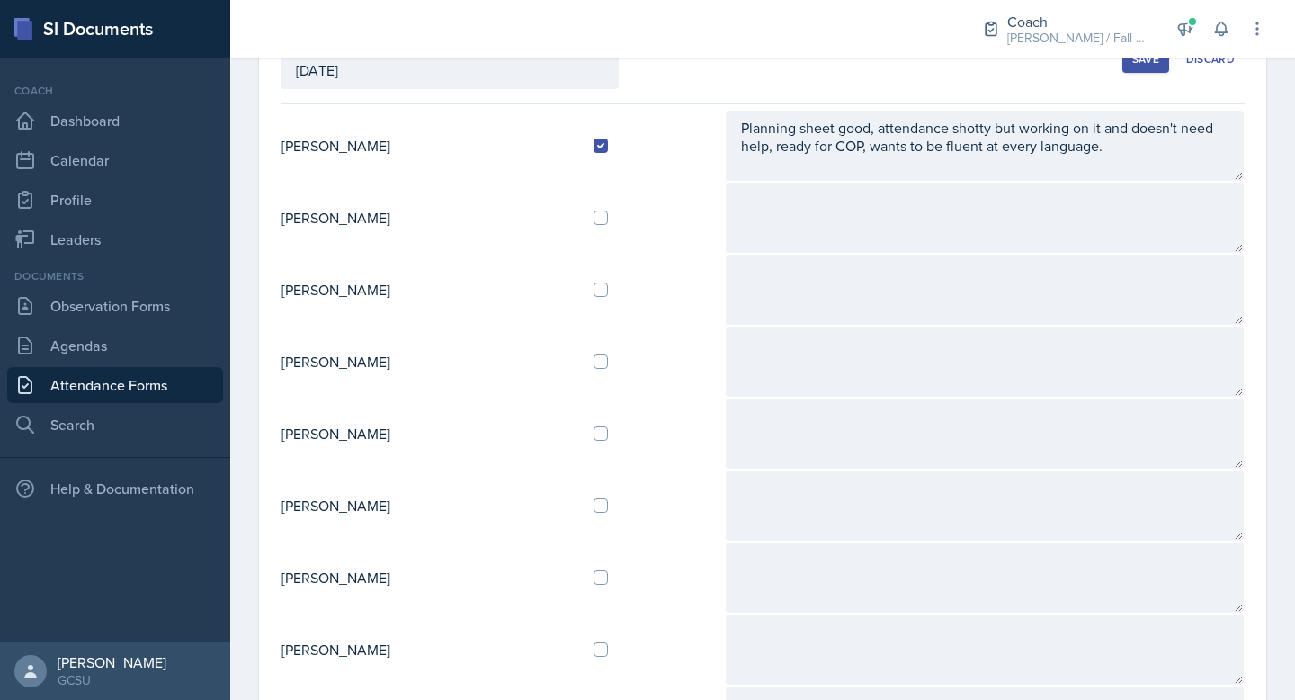
scroll to position [0, 0]
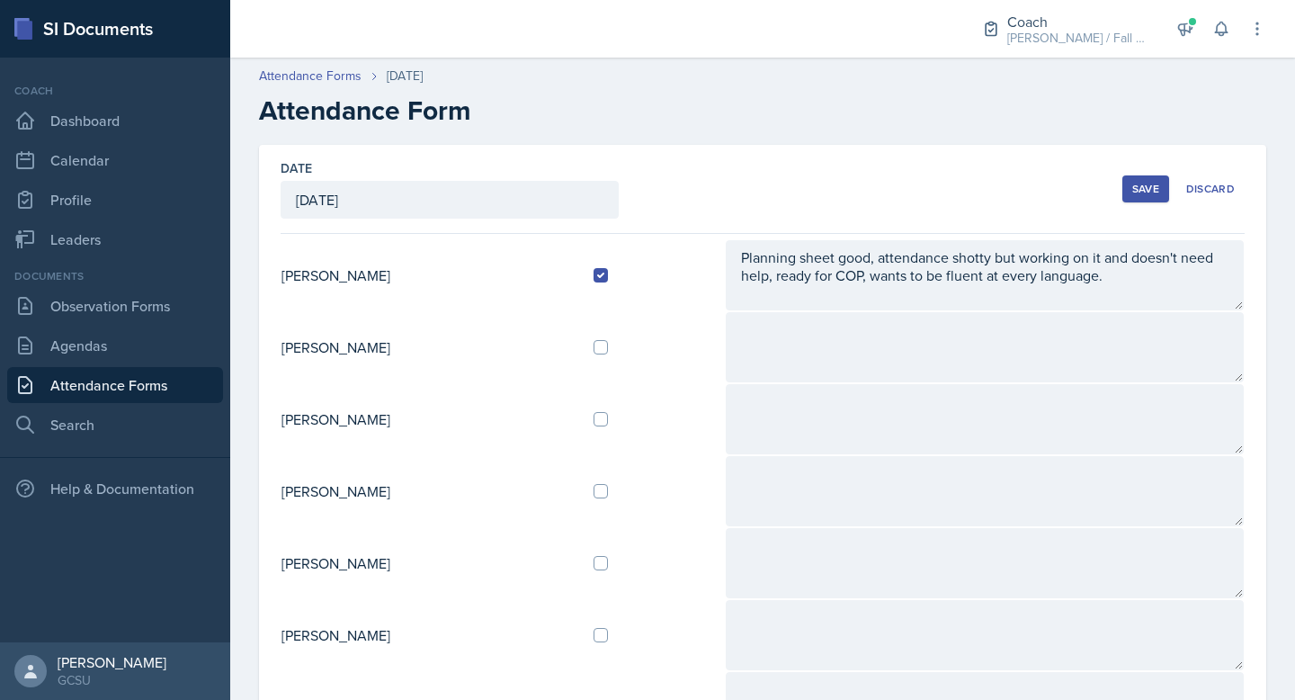
type textarea "Attendance is good! Had THIRTY in a test session. Wants to be successful at bef…"
click at [1153, 179] on button "Save" at bounding box center [1146, 188] width 47 height 27
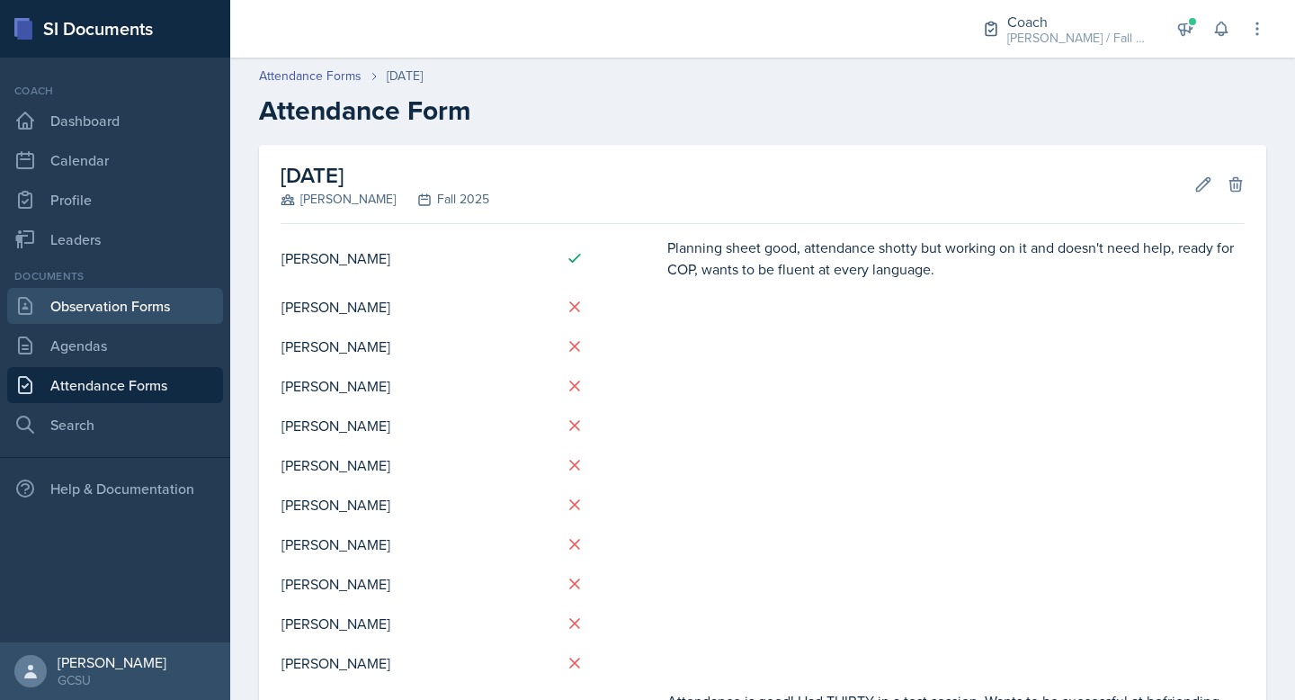
click at [100, 314] on link "Observation Forms" at bounding box center [115, 306] width 216 height 36
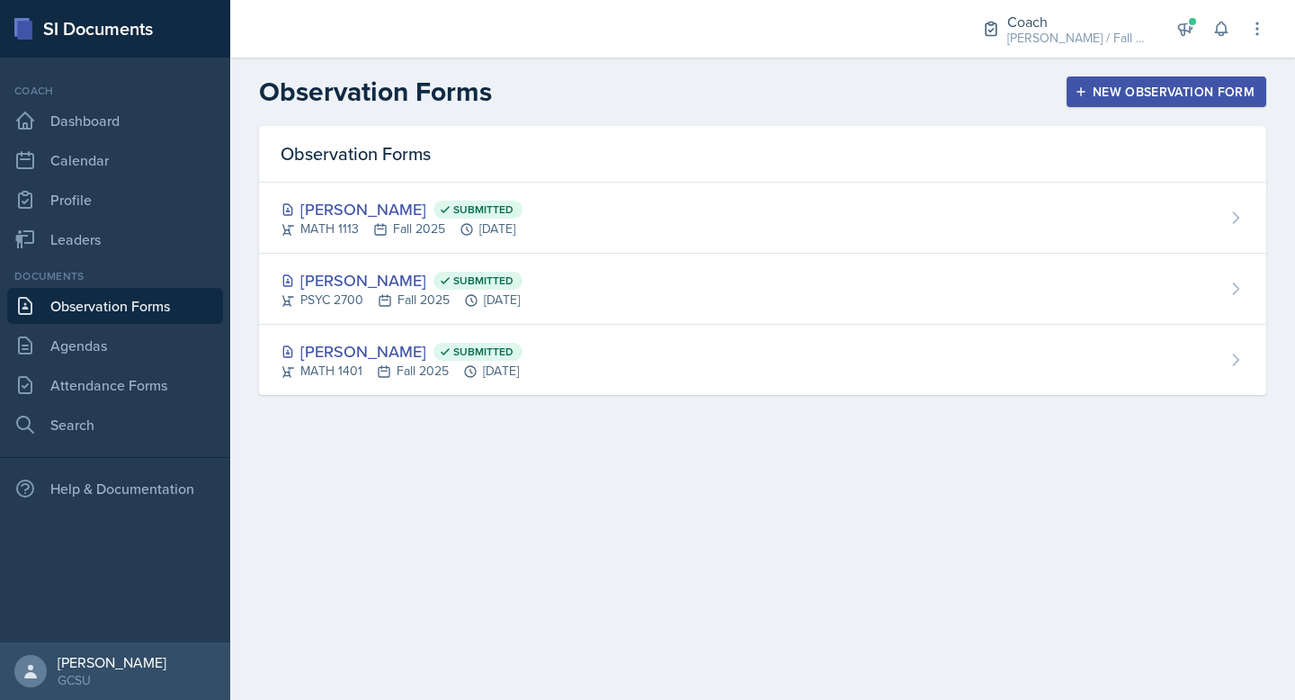
click at [97, 219] on div "Coach Dashboard Calendar Profile Leaders" at bounding box center [115, 170] width 216 height 175
click at [107, 236] on link "Leaders" at bounding box center [115, 239] width 216 height 36
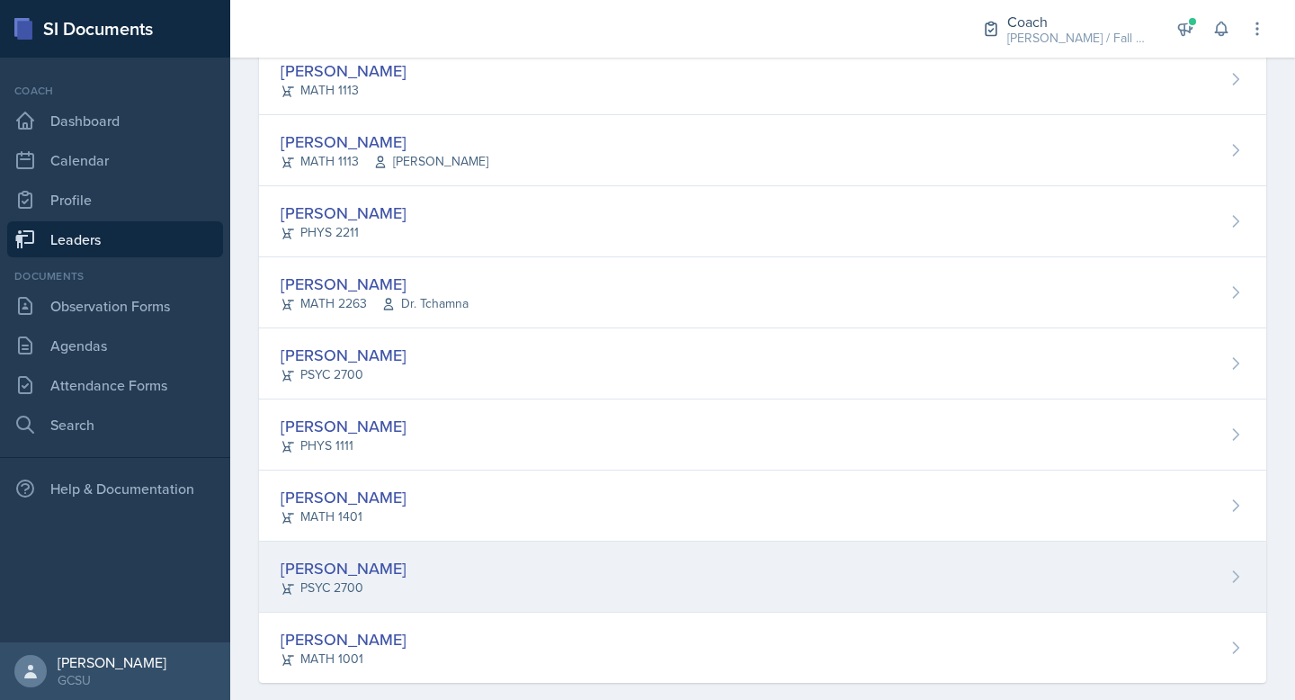
scroll to position [642, 0]
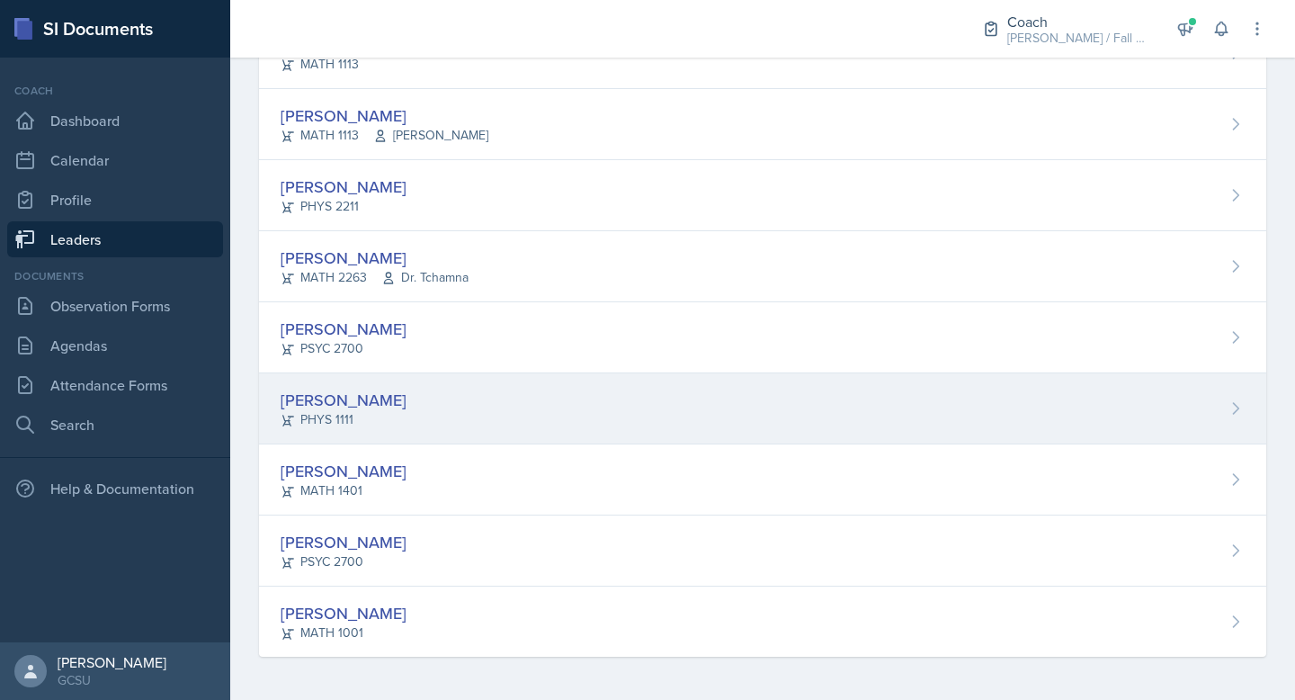
click at [458, 411] on div "Nickolas Stephens PHYS 1111" at bounding box center [763, 408] width 1008 height 71
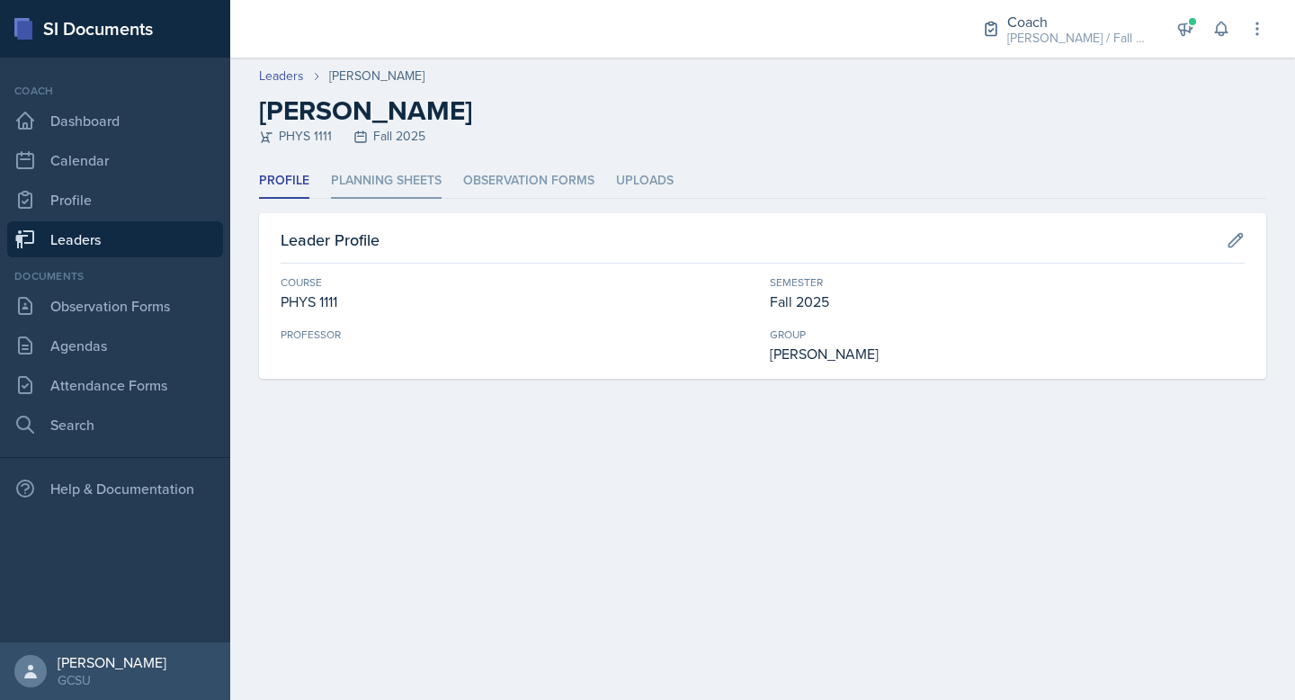
click at [409, 180] on li "Planning Sheets" at bounding box center [386, 181] width 111 height 35
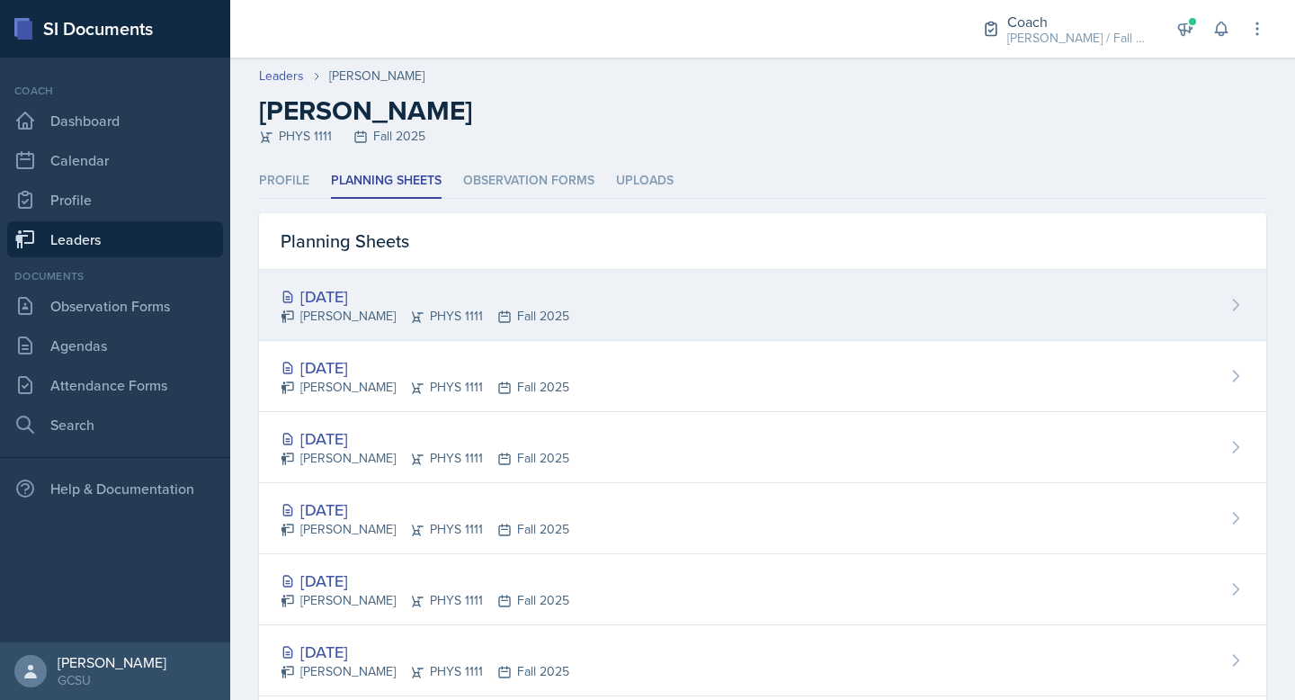
click at [490, 288] on div "[DATE]" at bounding box center [425, 296] width 289 height 24
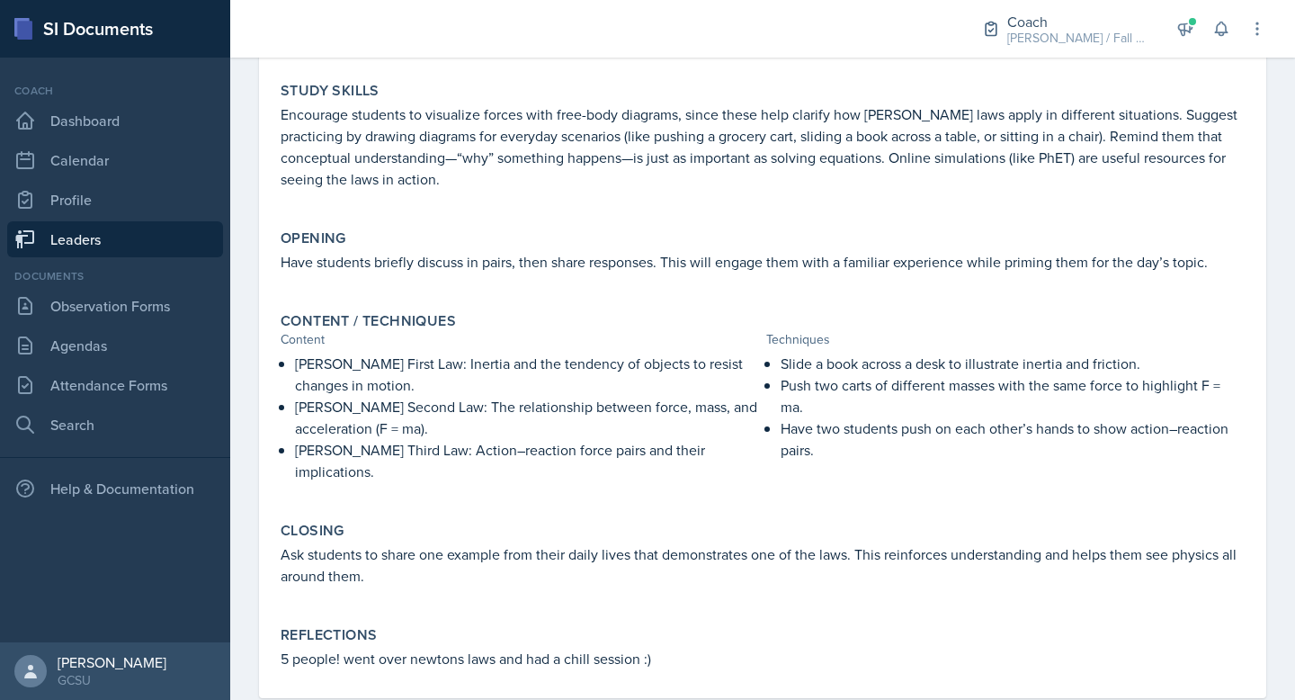
scroll to position [300, 0]
click at [929, 440] on p "Have two students push on each other’s hands to show action–reaction pairs." at bounding box center [1013, 437] width 464 height 43
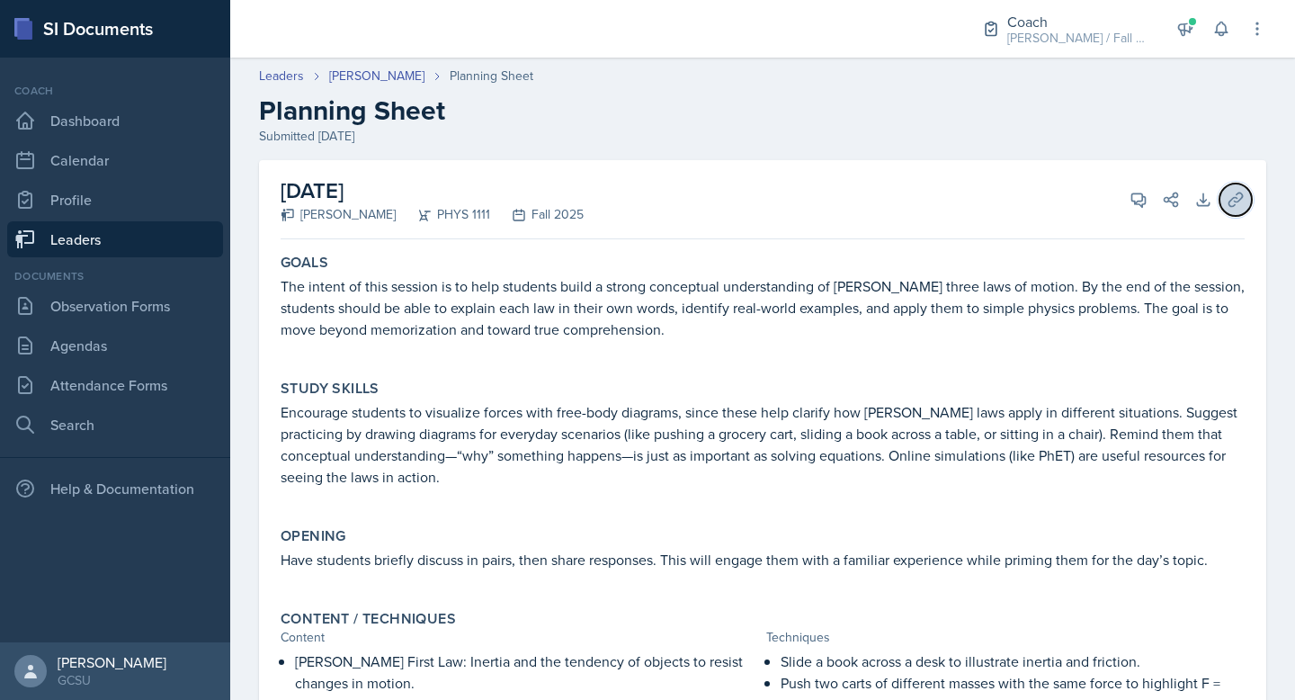
click at [1241, 191] on icon at bounding box center [1236, 200] width 18 height 18
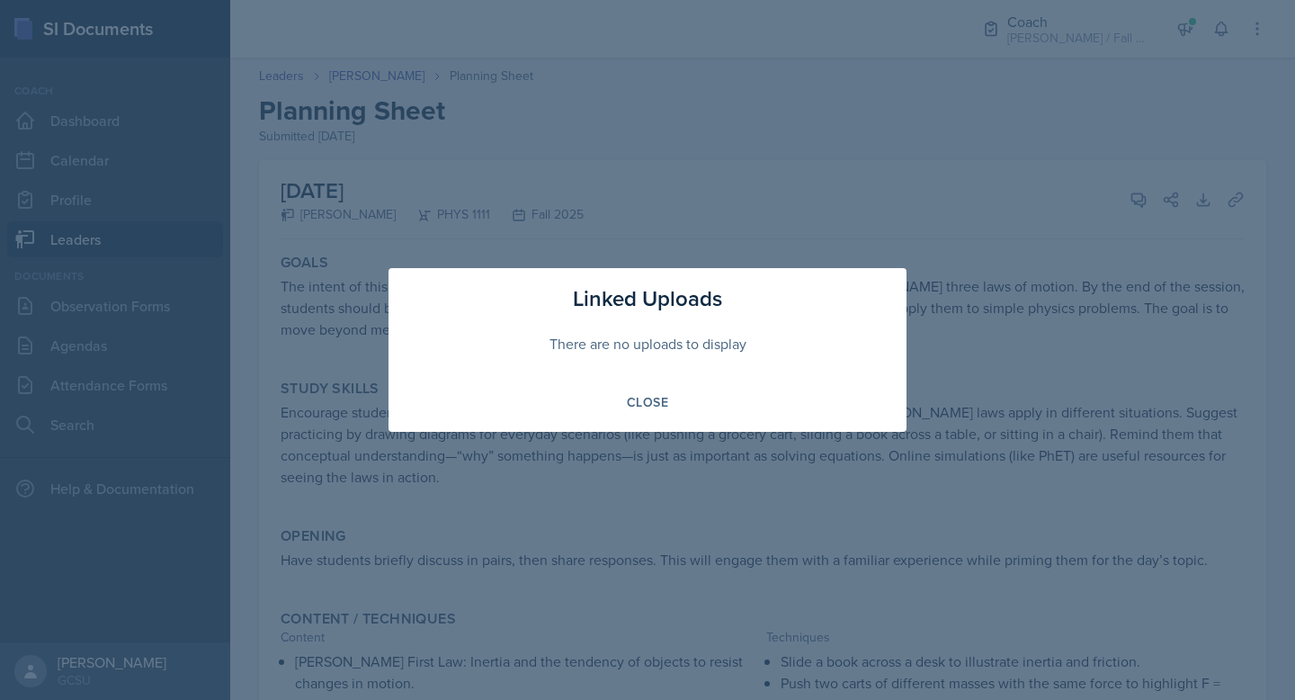
click at [648, 382] on div "Linked Uploads There are no uploads to display Close" at bounding box center [648, 350] width 518 height 164
click at [644, 406] on div "Close" at bounding box center [647, 402] width 41 height 14
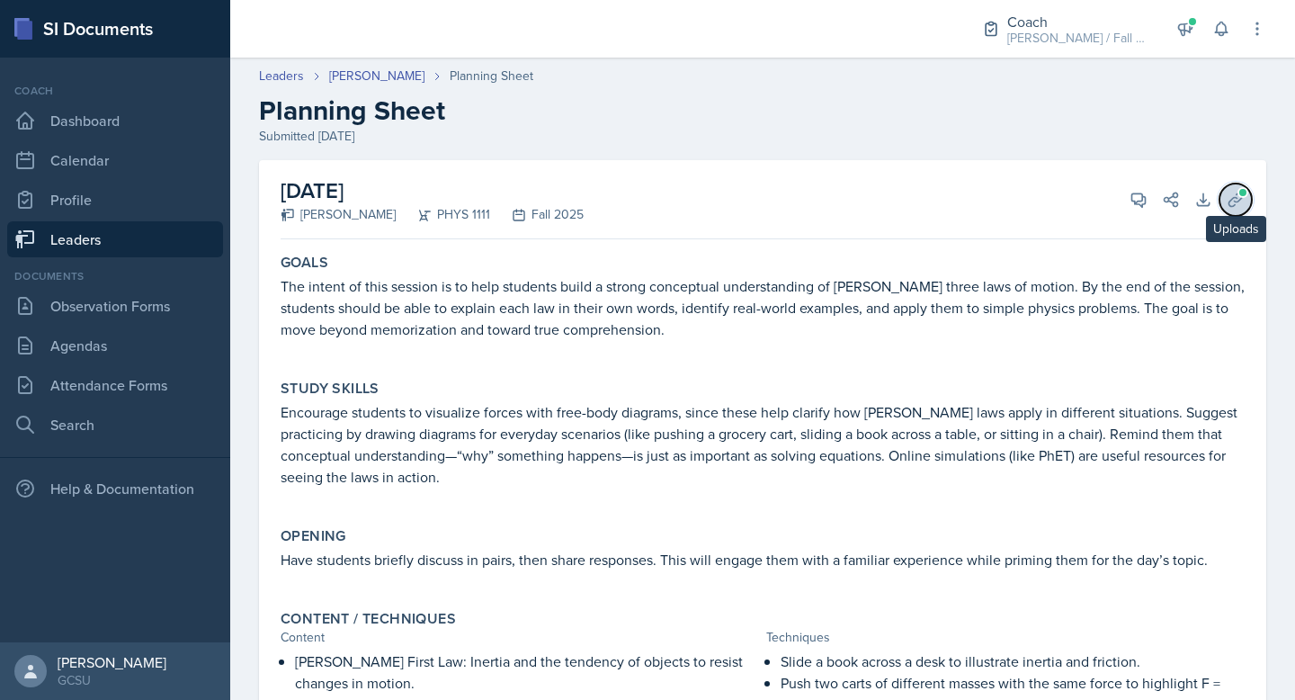
click at [1229, 201] on icon at bounding box center [1235, 199] width 13 height 13
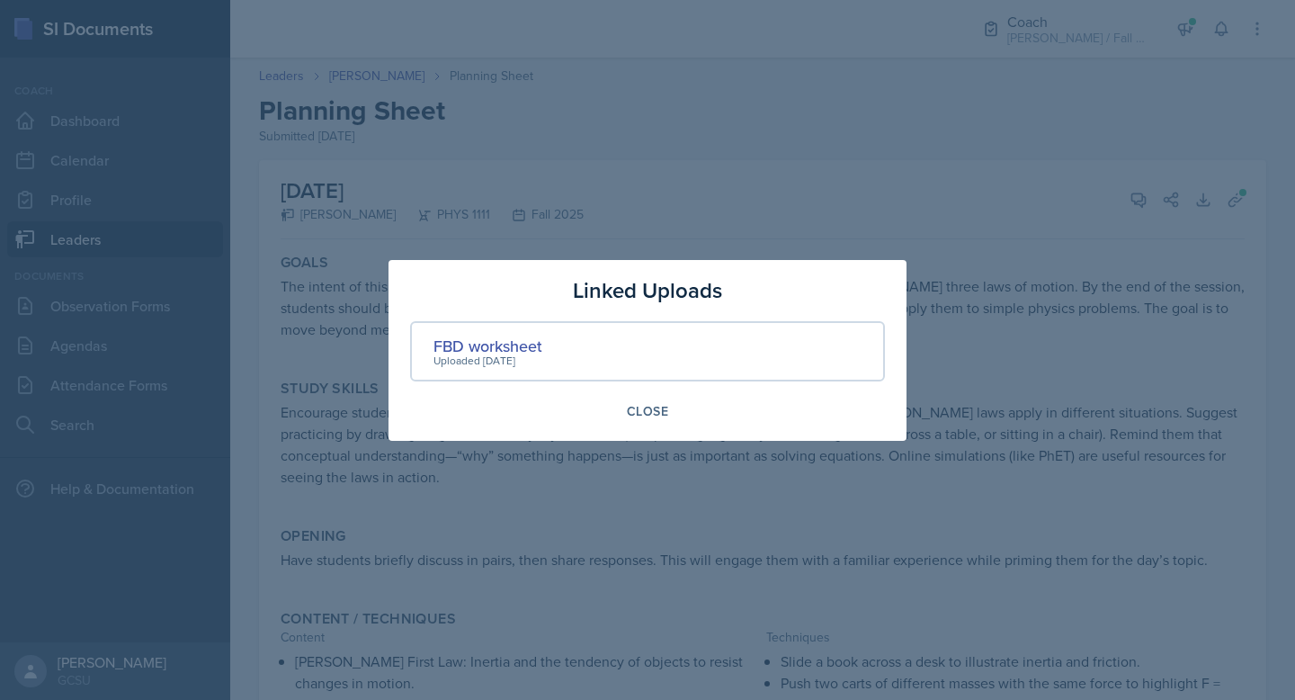
click at [702, 347] on div "FBD worksheet Uploaded [DATE]" at bounding box center [647, 351] width 475 height 60
click at [505, 345] on div "FBD worksheet" at bounding box center [488, 346] width 109 height 24
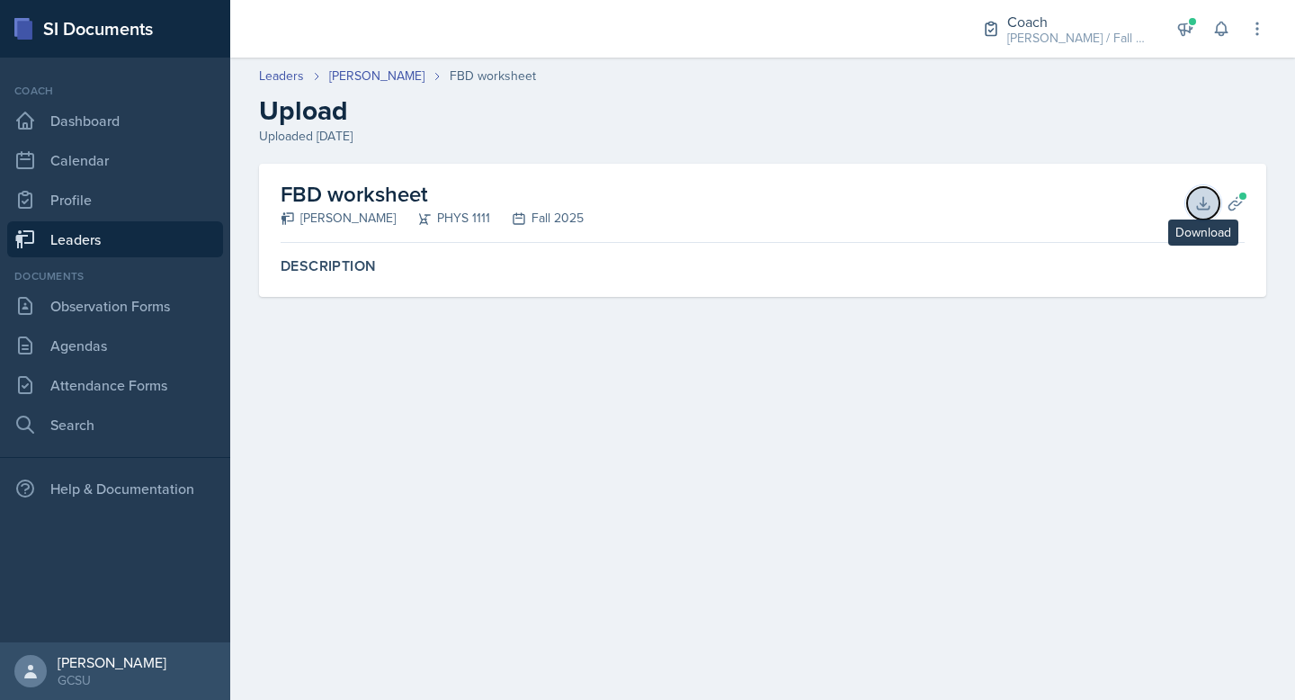
click at [1202, 209] on icon at bounding box center [1203, 203] width 12 height 12
click at [357, 75] on link "[PERSON_NAME]" at bounding box center [376, 76] width 95 height 19
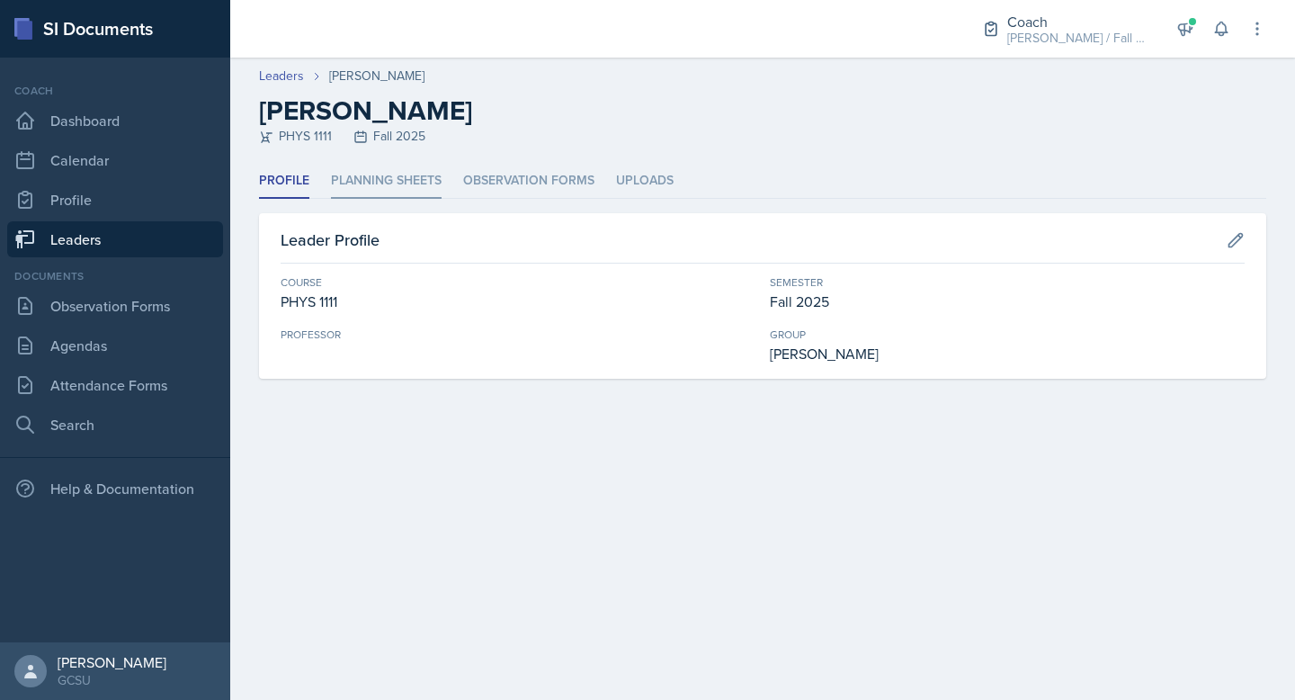
click at [374, 187] on li "Planning Sheets" at bounding box center [386, 181] width 111 height 35
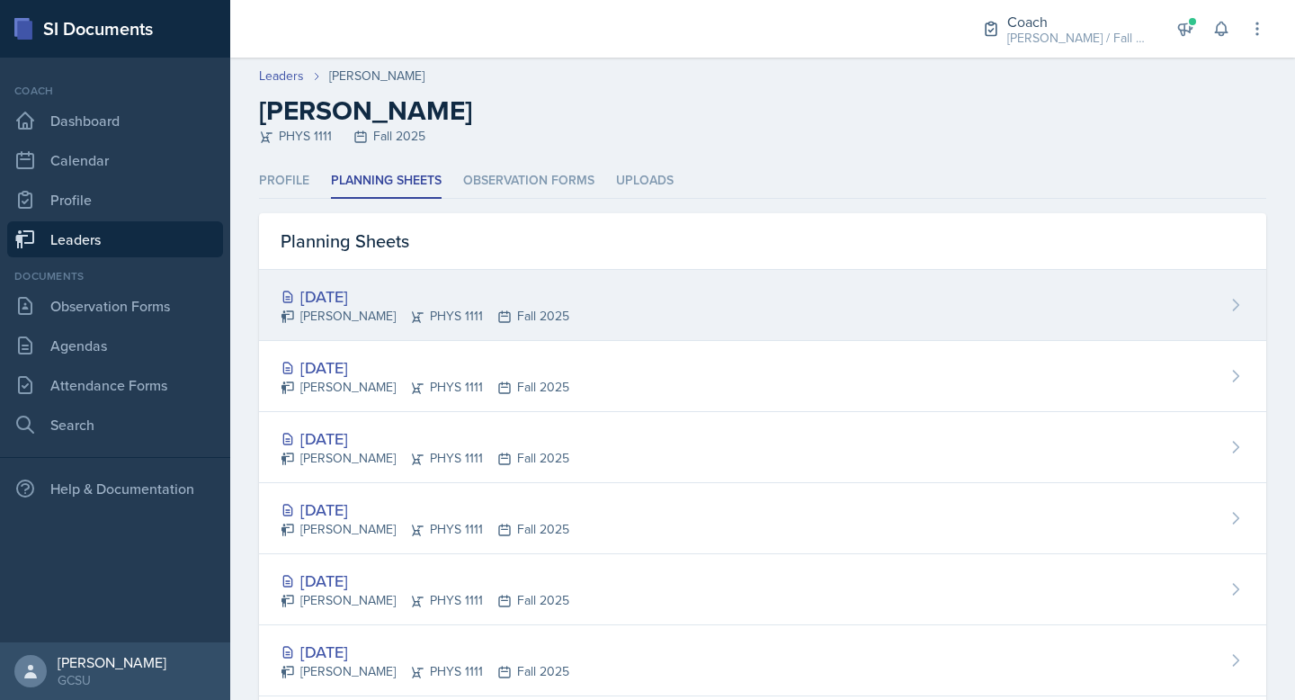
click at [363, 287] on div "[DATE]" at bounding box center [425, 296] width 289 height 24
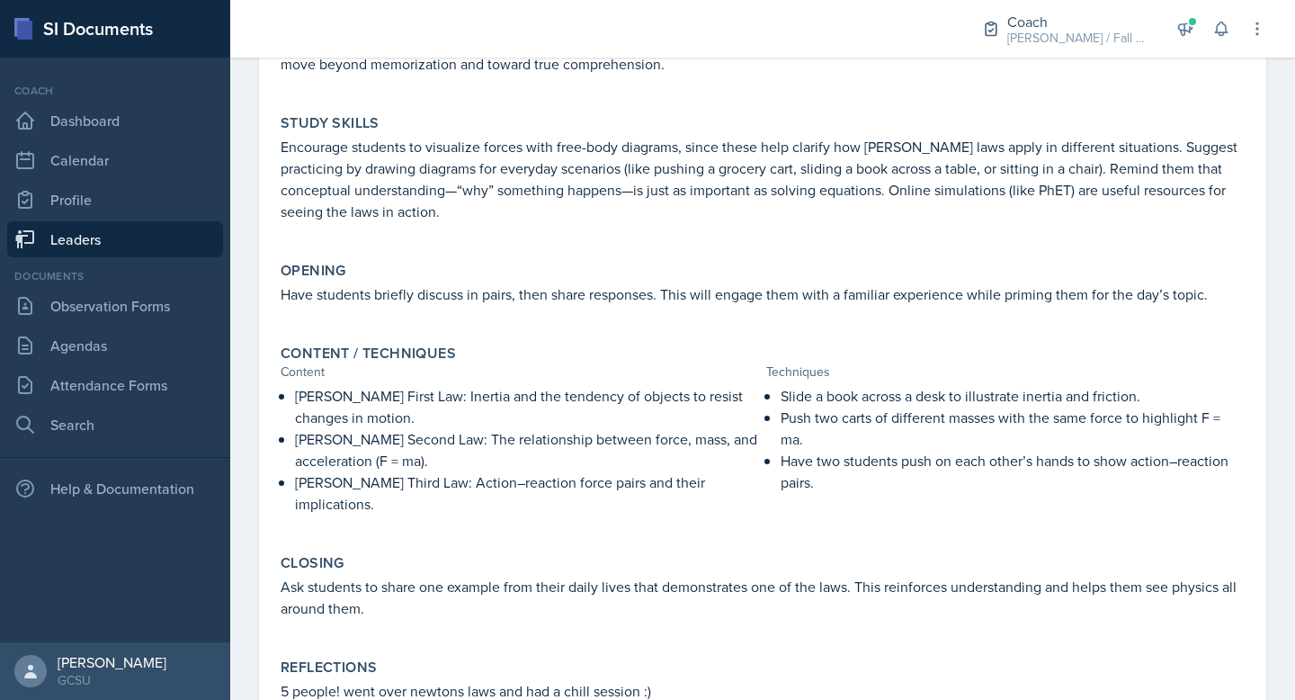
scroll to position [268, 0]
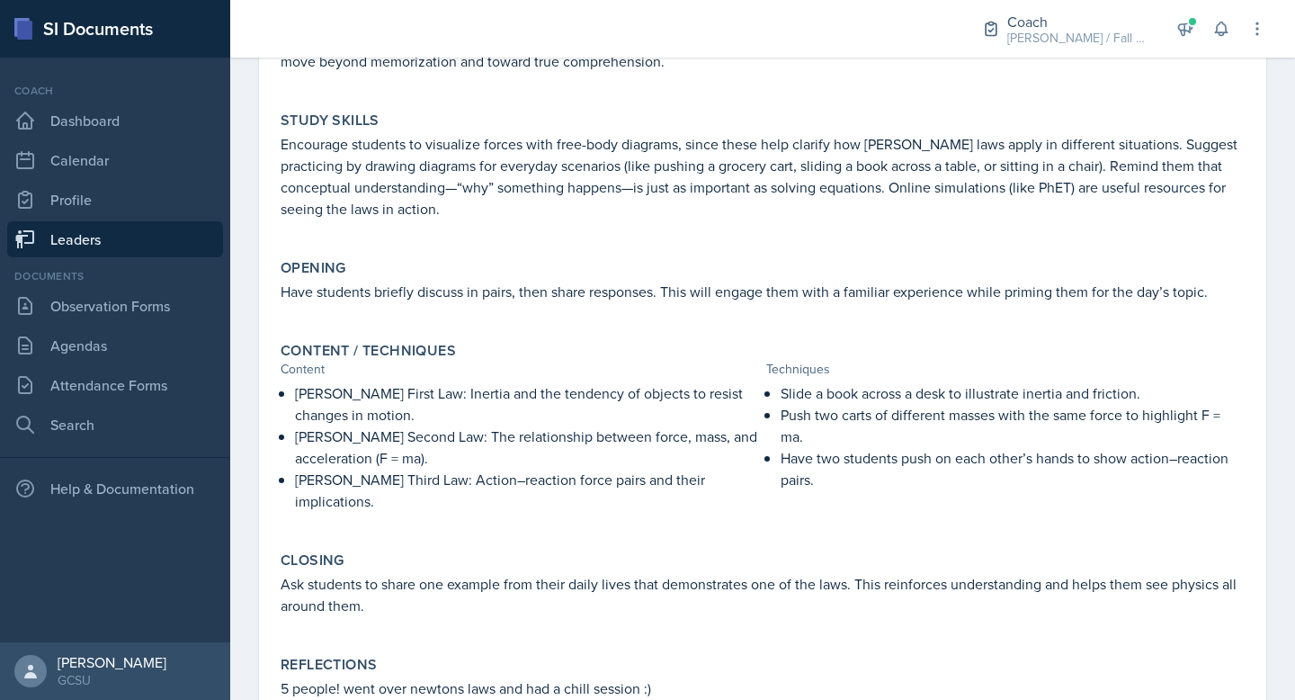
click at [871, 489] on p "Have two students push on each other’s hands to show action–reaction pairs." at bounding box center [1013, 468] width 464 height 43
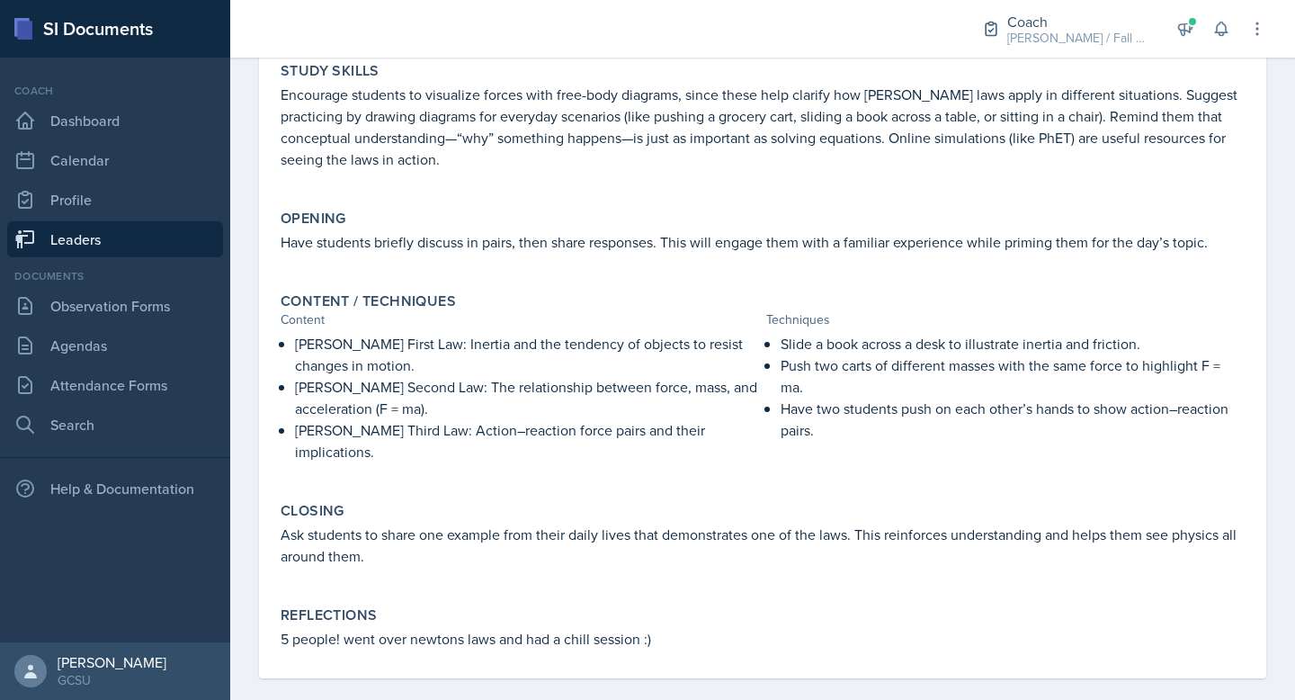
scroll to position [0, 0]
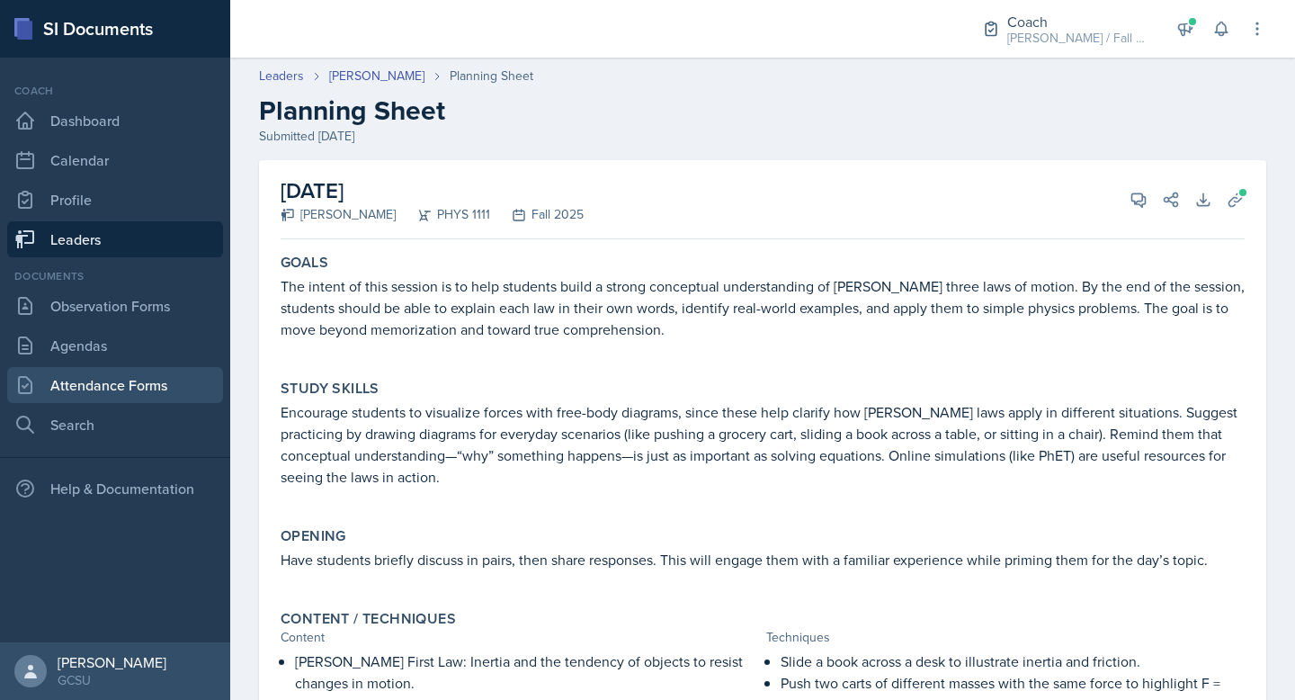
click at [114, 380] on link "Attendance Forms" at bounding box center [115, 385] width 216 height 36
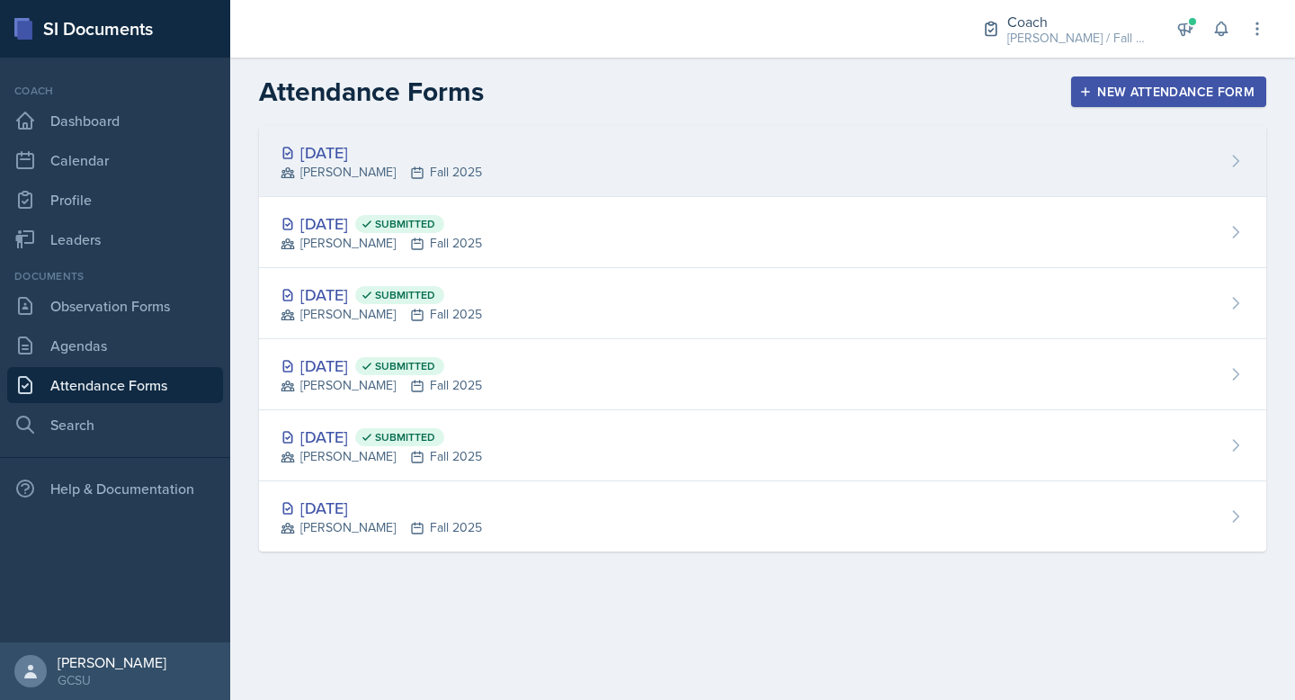
click at [572, 151] on div "[DATE] [PERSON_NAME] Fall 2025" at bounding box center [763, 161] width 1008 height 71
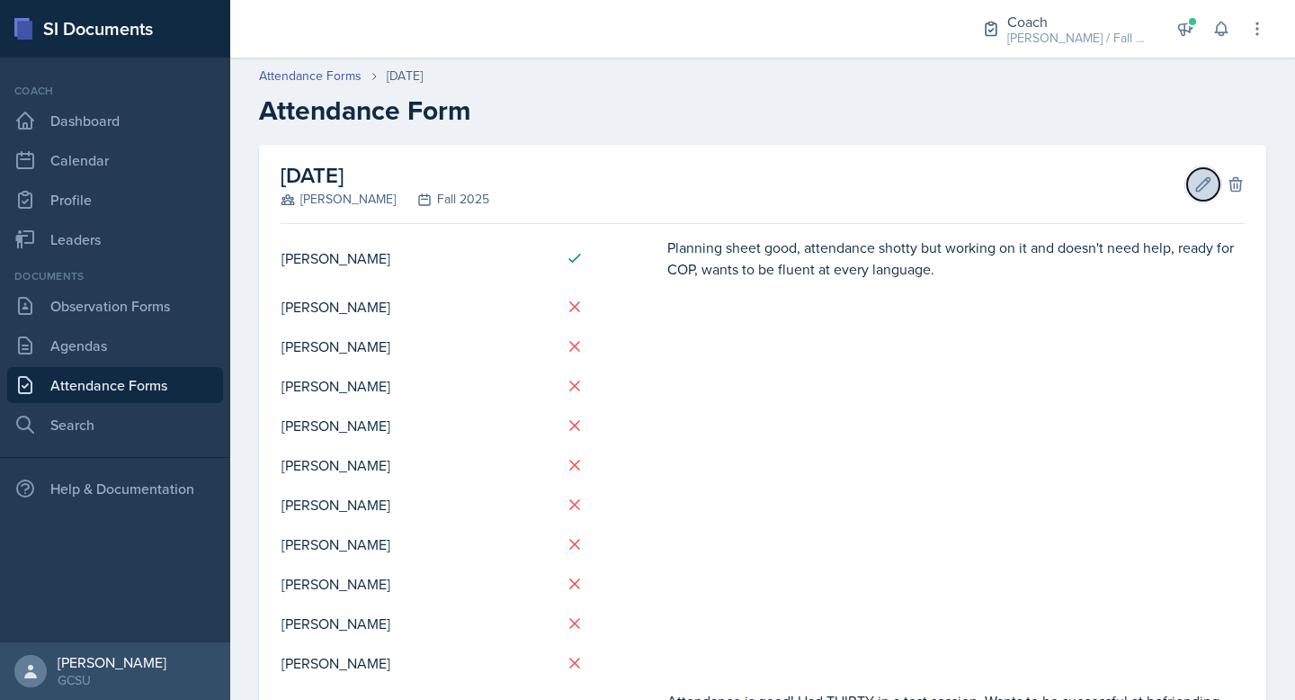
click at [1205, 184] on icon at bounding box center [1203, 183] width 13 height 13
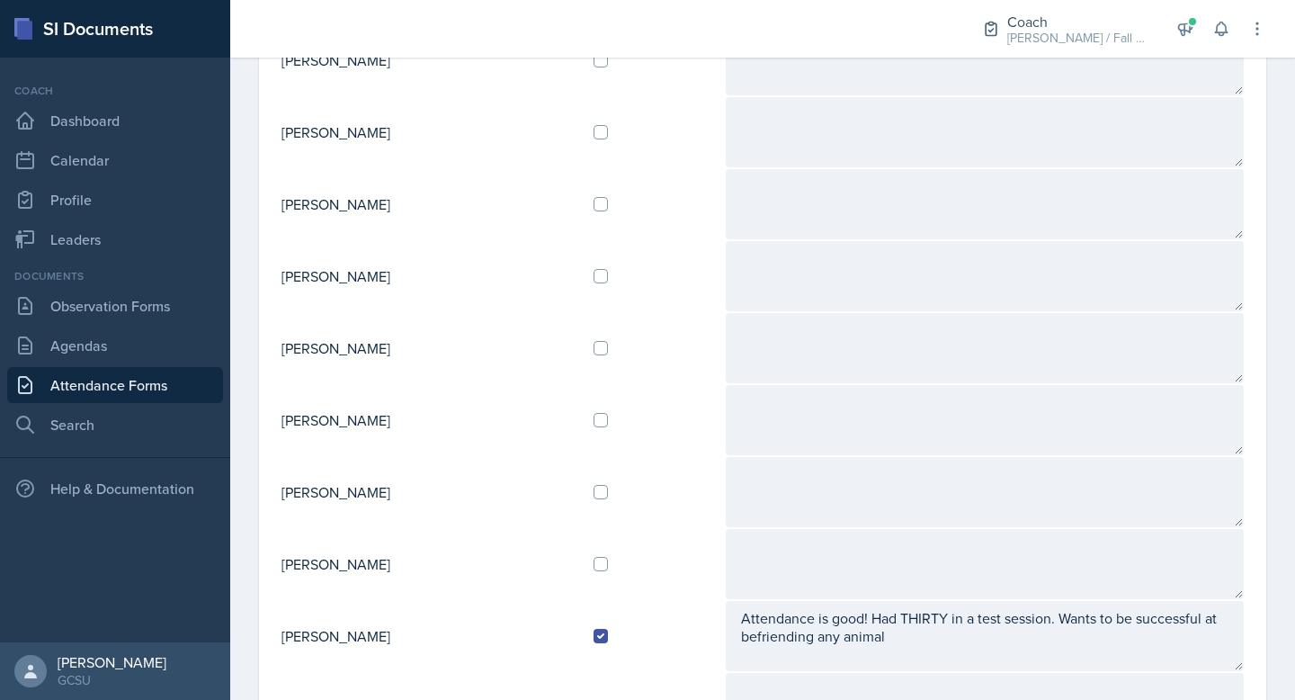
scroll to position [676, 0]
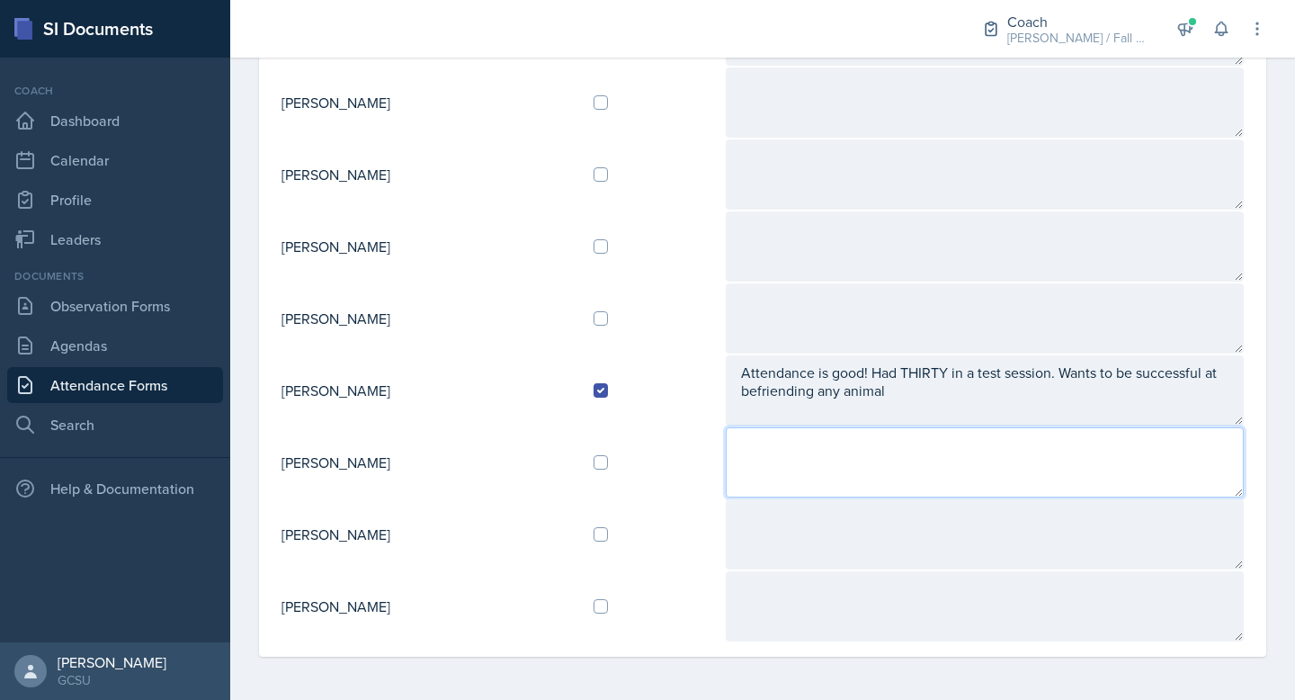
click at [1006, 462] on textarea at bounding box center [985, 462] width 518 height 70
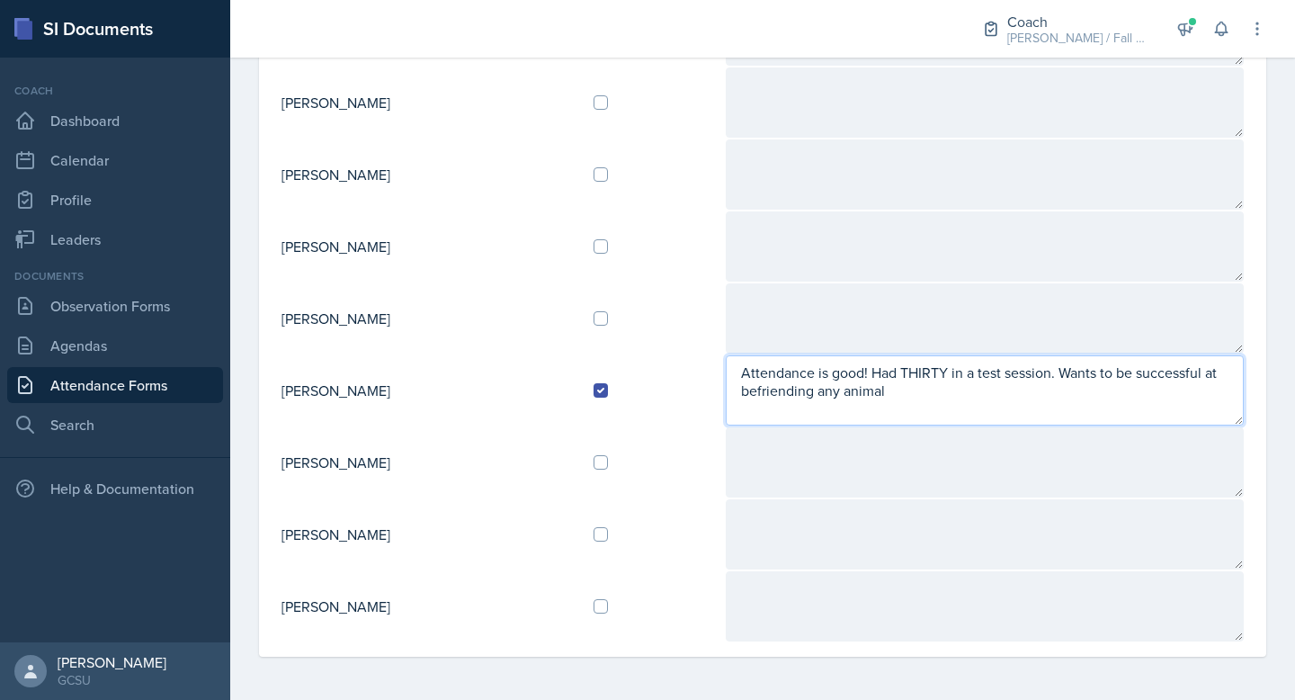
click at [966, 398] on textarea "Attendance is good! Had THIRTY in a test session. Wants to be successful at bef…" at bounding box center [985, 390] width 518 height 70
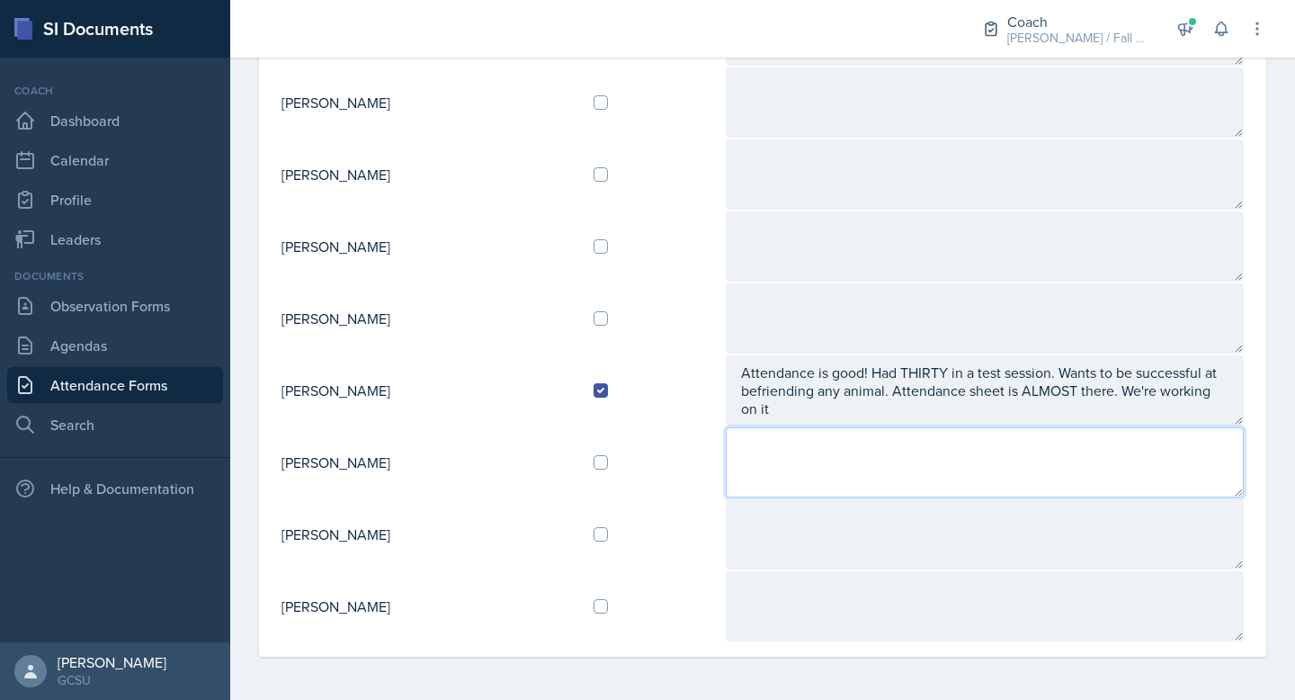
click at [861, 430] on textarea at bounding box center [985, 462] width 518 height 70
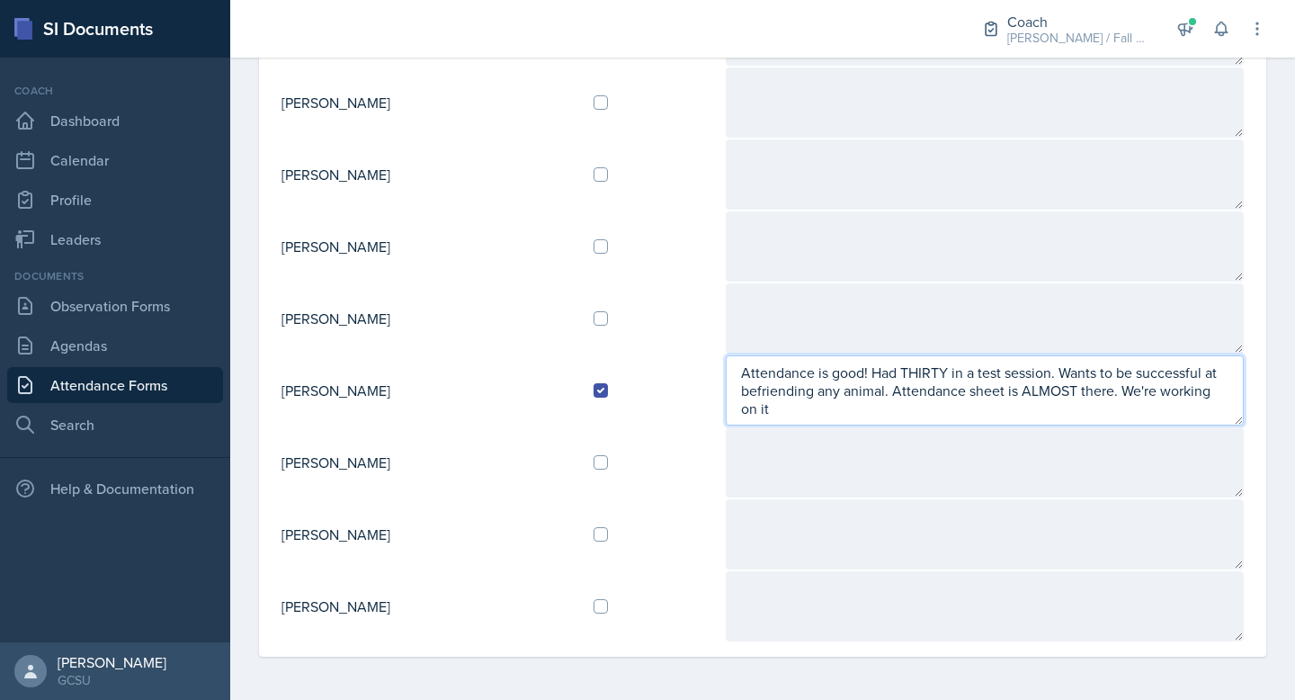
click at [885, 415] on textarea "Attendance is good! Had THIRTY in a test session. Wants to be successful at bef…" at bounding box center [985, 390] width 518 height 70
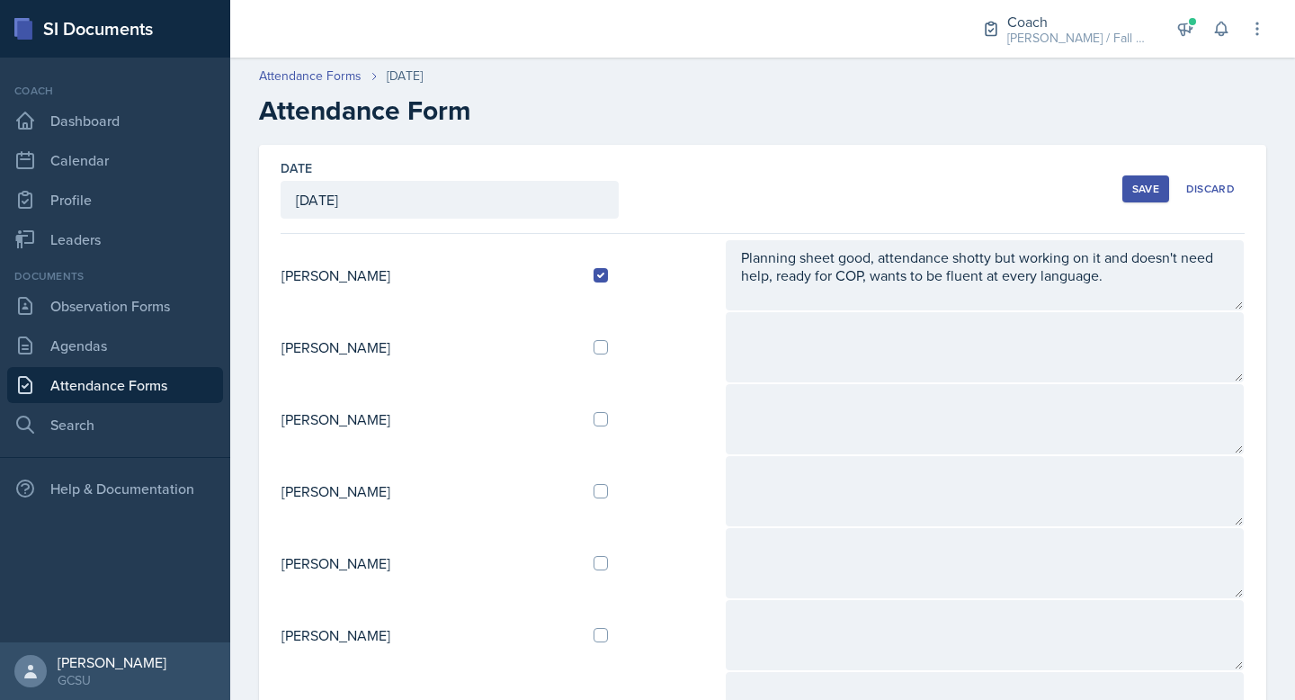
type textarea "Attendance is good! Had THIRTY in a test session. Wants to be successful at bef…"
click at [1154, 185] on div "Save" at bounding box center [1146, 189] width 27 height 14
